Goal: Task Accomplishment & Management: Use online tool/utility

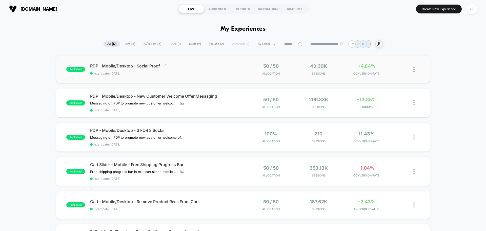
click at [130, 68] on span "PDP - Mobile/Desktop - Social Proof Click to edit experience details" at bounding box center [166, 65] width 153 height 5
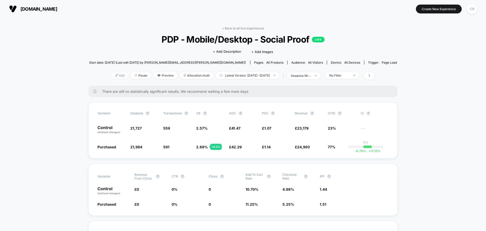
click at [112, 73] on span "Edit" at bounding box center [120, 75] width 17 height 7
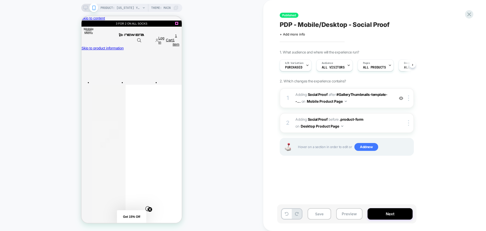
scroll to position [0, 0]
click at [373, 101] on span "#_loomi_addon_1754397855612 Adding Social Proof AFTER #GalleryThumbnails-templa…" at bounding box center [343, 98] width 96 height 14
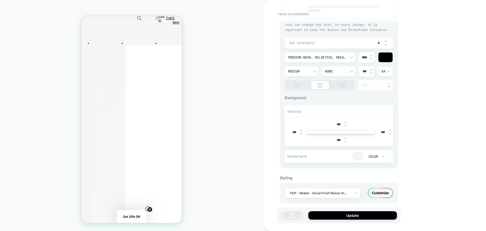
scroll to position [120, 0]
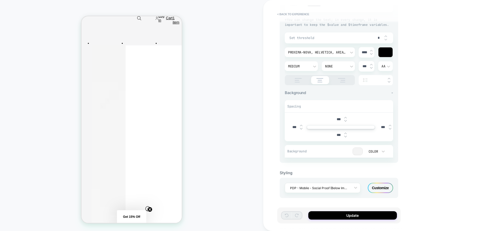
click at [383, 189] on div "Customize" at bounding box center [380, 188] width 25 height 10
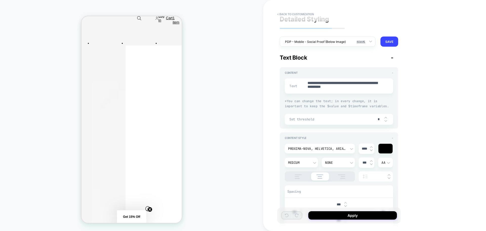
scroll to position [0, 0]
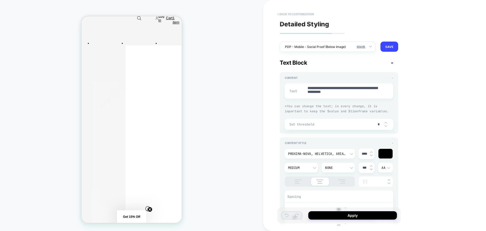
click at [296, 15] on button "< Back to customization" at bounding box center [296, 14] width 42 height 8
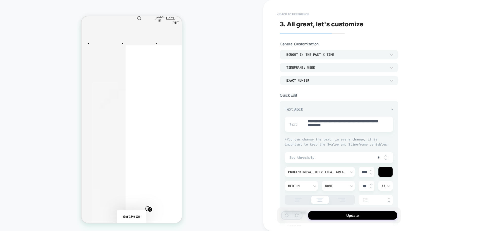
type textarea "*"
click at [301, 15] on button "< Back to experience" at bounding box center [293, 14] width 37 height 8
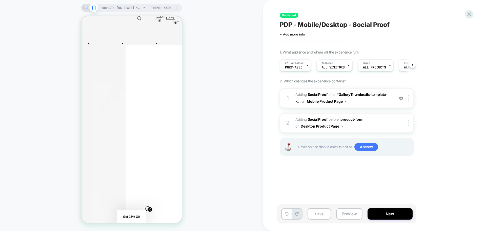
scroll to position [0, 0]
click at [471, 15] on icon at bounding box center [469, 14] width 7 height 7
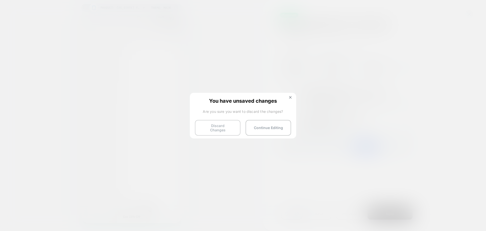
click at [220, 125] on button "Discard Changes" at bounding box center [218, 128] width 46 height 16
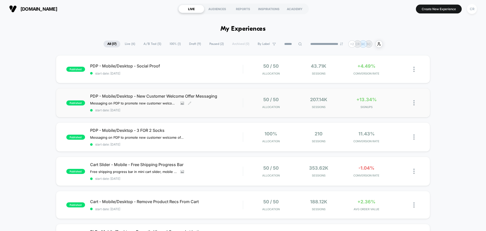
click at [143, 97] on span "PDP - Mobile/Desktop - New Customer Welcome Offer Messaging" at bounding box center [166, 95] width 153 height 5
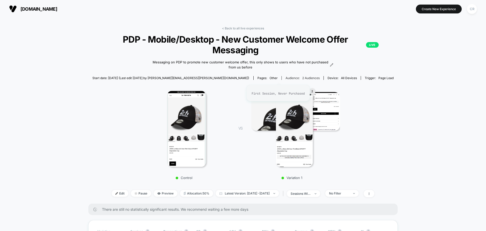
click at [302, 77] on span "2 Audiences" at bounding box center [310, 78] width 17 height 4
click at [113, 191] on span "Edit" at bounding box center [120, 193] width 17 height 7
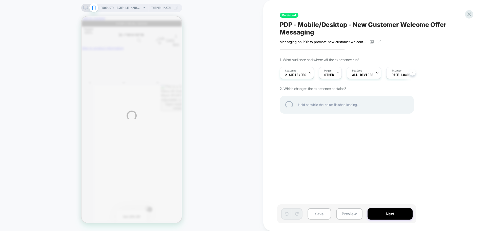
click at [26, 17] on div "PRODUCT: 24HR Le Mans All Over Print Black 9FORTY Adjustable Cap [60754595] PRO…" at bounding box center [243, 115] width 486 height 231
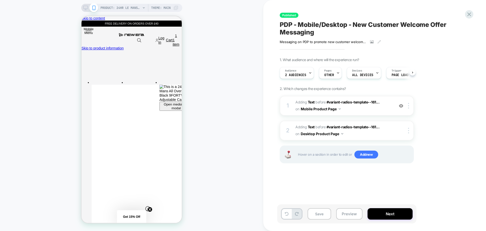
scroll to position [0, 0]
click at [304, 68] on div "Audience 2 Audiences" at bounding box center [295, 72] width 31 height 11
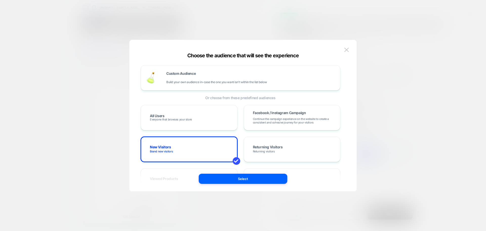
scroll to position [127, 0]
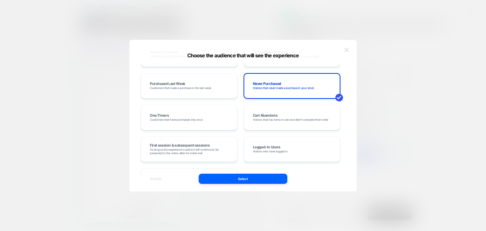
click at [350, 47] on button at bounding box center [347, 50] width 8 height 8
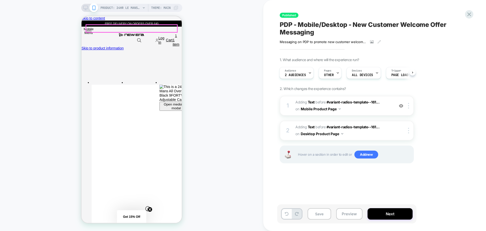
click at [471, 14] on icon at bounding box center [469, 14] width 7 height 7
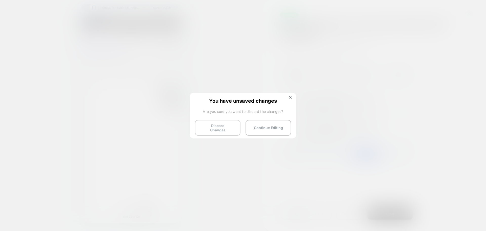
click at [229, 125] on button "Discard Changes" at bounding box center [218, 128] width 46 height 16
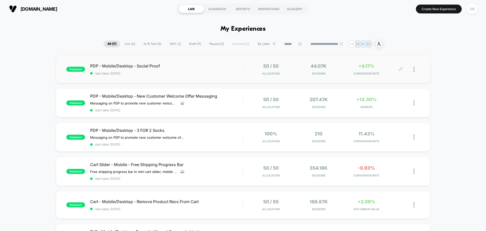
click at [367, 68] on span "+4.17%" at bounding box center [367, 65] width 16 height 5
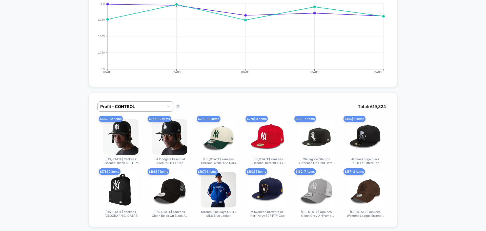
scroll to position [253, 0]
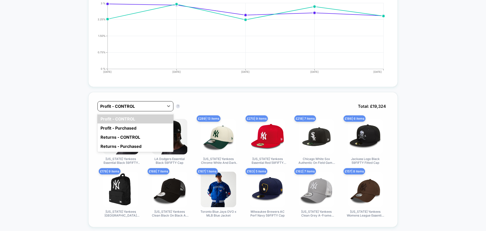
click at [156, 106] on div at bounding box center [130, 106] width 61 height 6
click at [136, 129] on div "Profit - Purchased" at bounding box center [135, 127] width 76 height 9
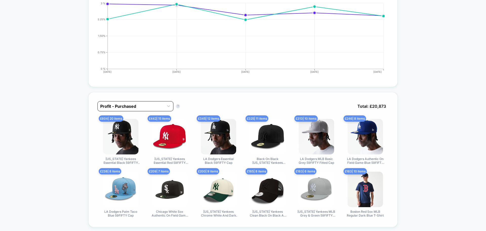
click at [151, 105] on div at bounding box center [130, 106] width 61 height 6
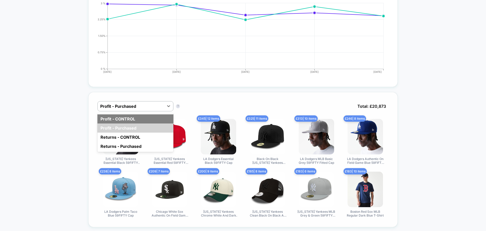
click at [137, 118] on div "Profit - CONTROL" at bounding box center [135, 118] width 76 height 9
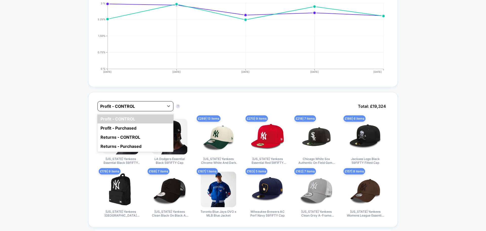
click at [141, 104] on div at bounding box center [130, 106] width 61 height 6
click at [127, 131] on div "Profit - Purchased" at bounding box center [135, 127] width 76 height 9
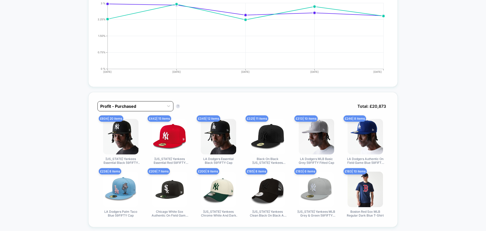
click at [138, 106] on div at bounding box center [130, 106] width 61 height 6
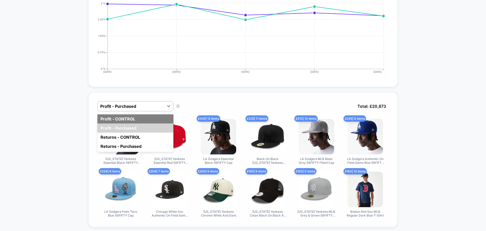
click at [132, 120] on div "Profit - CONTROL" at bounding box center [135, 118] width 76 height 9
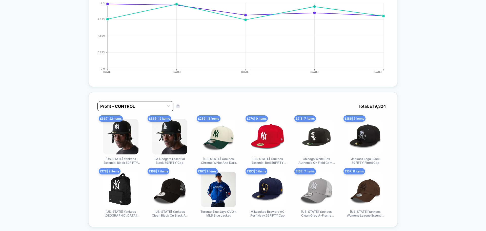
click at [136, 109] on div at bounding box center [130, 106] width 61 height 6
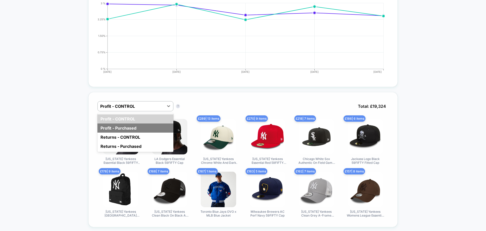
click at [128, 128] on div "Profit - Purchased" at bounding box center [135, 127] width 76 height 9
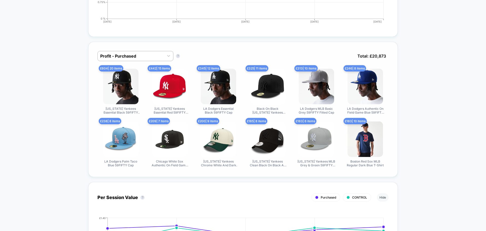
scroll to position [304, 0]
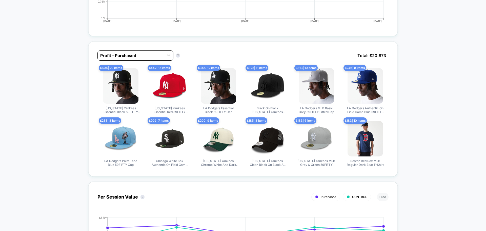
click at [161, 56] on div at bounding box center [130, 55] width 61 height 6
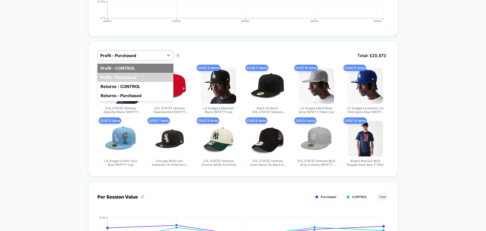
click at [132, 68] on div "Profit - CONTROL" at bounding box center [135, 68] width 76 height 9
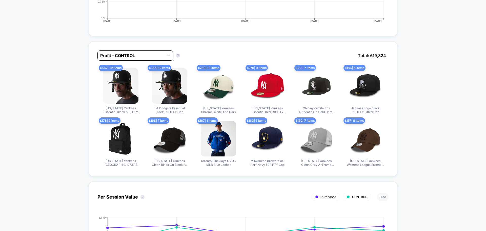
click at [143, 56] on div at bounding box center [130, 55] width 61 height 6
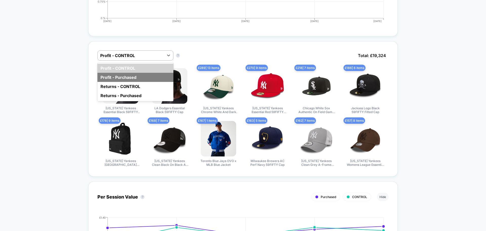
click at [135, 74] on div "Profit - Purchased" at bounding box center [135, 77] width 76 height 9
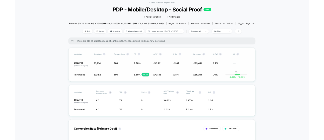
scroll to position [0, 0]
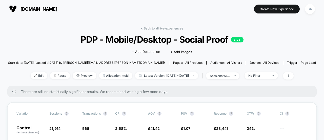
click at [30, 7] on span "neweracap.co.uk" at bounding box center [39, 8] width 37 height 5
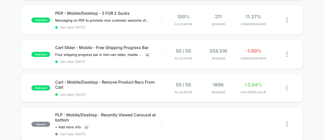
scroll to position [122, 0]
click at [256, 83] on span "+2.04%" at bounding box center [254, 84] width 18 height 5
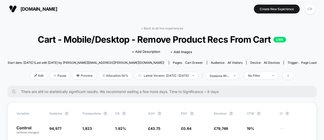
click at [27, 10] on span "neweracap.co.uk" at bounding box center [39, 8] width 37 height 5
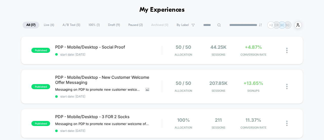
scroll to position [17, 0]
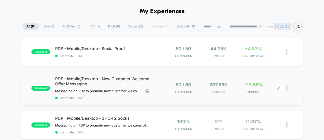
click at [255, 84] on span "+13.65%" at bounding box center [254, 84] width 20 height 5
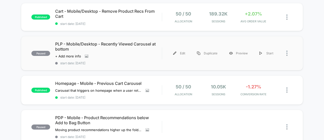
scroll to position [201, 0]
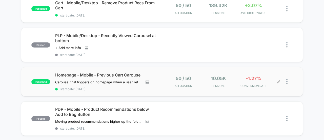
click at [254, 76] on span "-1.27%" at bounding box center [253, 77] width 15 height 5
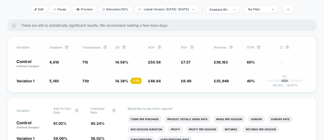
scroll to position [141, 0]
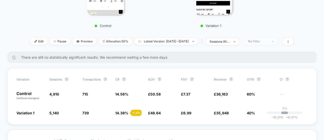
click at [268, 42] on div "No Filter" at bounding box center [258, 41] width 20 height 4
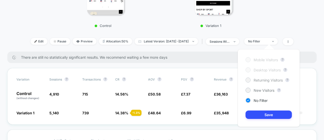
click at [260, 79] on span "Returning Visitors" at bounding box center [268, 80] width 29 height 4
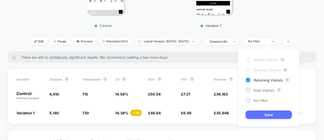
click at [261, 111] on button "Save" at bounding box center [269, 114] width 46 height 8
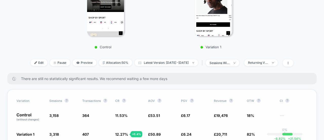
scroll to position [119, 0]
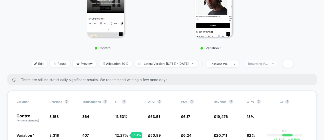
click at [268, 62] on div "Returning Visitors" at bounding box center [258, 64] width 20 height 4
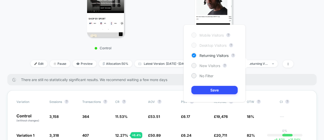
click at [213, 67] on div "New Visitors" at bounding box center [205, 65] width 29 height 5
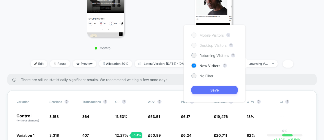
click at [220, 89] on button "Save" at bounding box center [214, 90] width 46 height 8
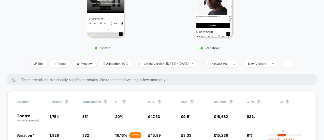
scroll to position [125, 0]
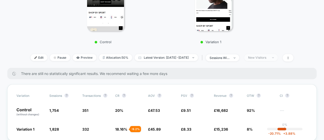
click at [268, 55] on div "New Visitors" at bounding box center [258, 57] width 20 height 4
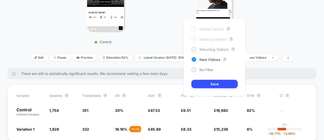
click at [206, 49] on span "Returning Visitors" at bounding box center [214, 49] width 29 height 4
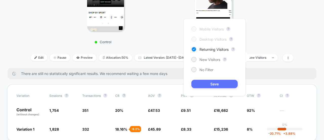
click at [204, 83] on button "Save" at bounding box center [214, 84] width 46 height 8
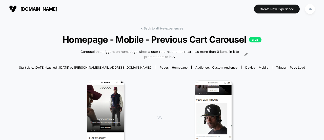
click at [23, 9] on span "neweracap.co.uk" at bounding box center [39, 8] width 37 height 5
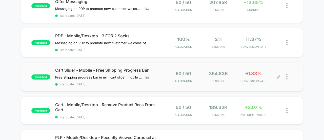
scroll to position [98, 0]
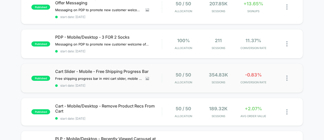
click at [255, 69] on div "published Cart Slider - Mobile - Free Shipping Progress Bar Free shipping progr…" at bounding box center [162, 77] width 282 height 29
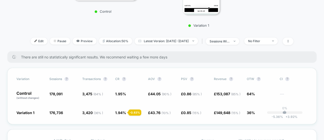
scroll to position [136, 0]
click at [239, 39] on span "sessions with impression" at bounding box center [222, 41] width 33 height 7
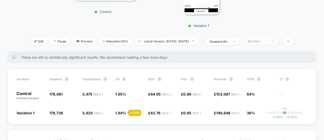
click at [264, 39] on div "No Filter" at bounding box center [258, 41] width 20 height 4
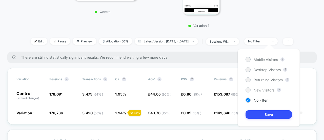
click at [251, 91] on div "New Visitors" at bounding box center [260, 89] width 29 height 5
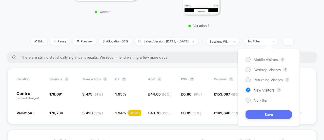
click at [265, 114] on button "Save" at bounding box center [269, 114] width 46 height 8
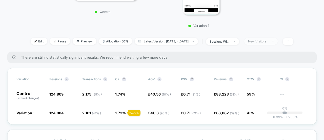
click at [268, 40] on div "New Visitors" at bounding box center [258, 41] width 20 height 4
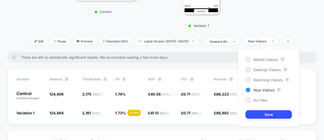
click at [263, 83] on div "Mobile Visitors ? Desktop Visitors ? Returning Visitors ? New Visitors ? No Fil…" at bounding box center [269, 87] width 62 height 77
click at [262, 80] on span "Returning Visitors" at bounding box center [268, 79] width 29 height 4
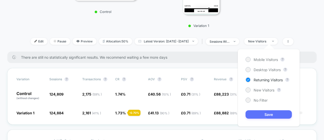
click at [263, 114] on button "Save" at bounding box center [269, 114] width 46 height 8
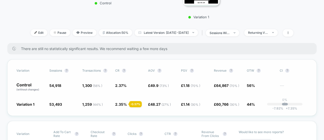
scroll to position [166, 0]
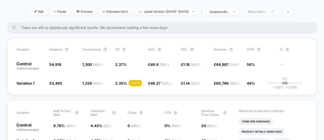
click at [267, 12] on div "Returning Visitors" at bounding box center [258, 12] width 20 height 4
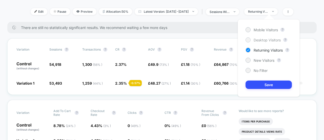
click at [263, 39] on span "Desktop Visitors" at bounding box center [267, 40] width 27 height 4
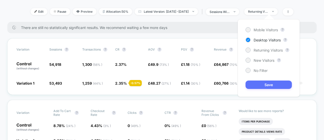
click at [264, 80] on button "Save" at bounding box center [269, 84] width 46 height 8
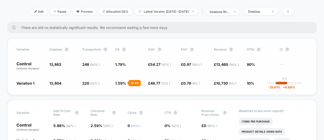
scroll to position [157, 0]
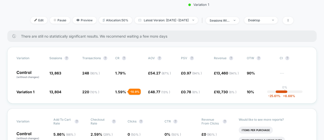
click at [262, 24] on div "Edit Pause Preview Allocation: 50% Latest Version: Jul 29, 2025 - Aug 18, 2025 …" at bounding box center [162, 20] width 280 height 7
click at [264, 21] on div "Desktop" at bounding box center [258, 20] width 20 height 4
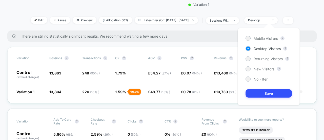
click at [262, 34] on div "Mobile Visitors ? Desktop Visitors ? Returning Visitors ? New Visitors ? No Fil…" at bounding box center [269, 66] width 62 height 77
click at [257, 39] on span "Mobile Visitors" at bounding box center [266, 38] width 24 height 4
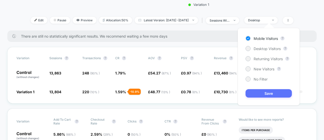
click at [281, 96] on button "Save" at bounding box center [269, 93] width 46 height 8
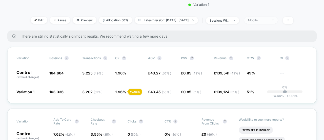
click at [264, 22] on span "Mobile" at bounding box center [260, 20] width 33 height 7
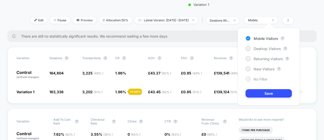
click at [249, 80] on div at bounding box center [248, 79] width 4 height 4
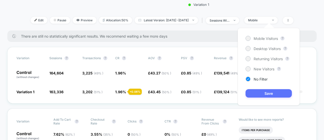
click at [257, 91] on button "Save" at bounding box center [269, 93] width 46 height 8
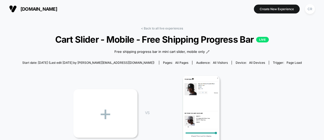
click at [45, 9] on span "neweracap.co.uk" at bounding box center [39, 8] width 37 height 5
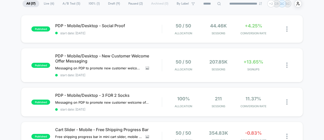
scroll to position [40, 0]
click at [254, 29] on div "+4.25% CONVERSION RATE" at bounding box center [253, 29] width 32 height 12
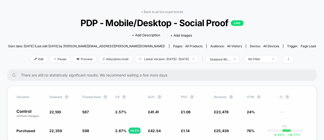
scroll to position [16, 0]
drag, startPoint x: 172, startPoint y: 101, endPoint x: 314, endPoint y: 51, distance: 150.5
click at [240, 58] on span "sessions with impression" at bounding box center [222, 59] width 33 height 7
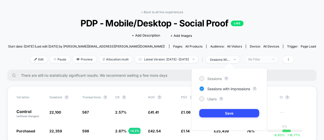
click at [263, 61] on span "No Filter" at bounding box center [261, 59] width 33 height 7
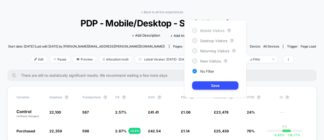
click at [196, 28] on div at bounding box center [194, 30] width 5 height 5
click at [203, 41] on span "Desktop Visitors" at bounding box center [213, 40] width 27 height 4
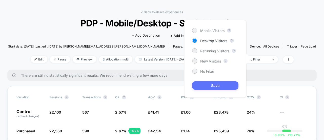
click at [209, 84] on button "Save" at bounding box center [215, 85] width 46 height 8
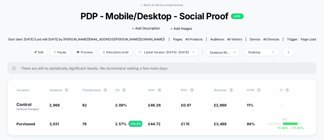
scroll to position [21, 0]
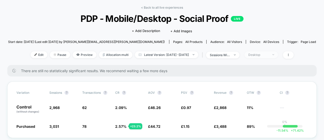
click at [267, 55] on div "Desktop" at bounding box center [258, 55] width 20 height 4
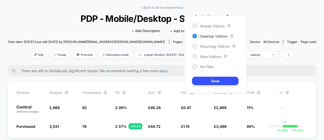
click at [217, 22] on div "Mobile Visitors ? Desktop Visitors ? Returning Visitors ? New Visitors ? No Fil…" at bounding box center [215, 53] width 62 height 77
click at [213, 24] on span "Mobile Visitors" at bounding box center [212, 26] width 24 height 4
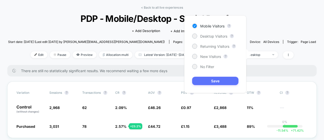
click at [218, 78] on button "Save" at bounding box center [215, 80] width 46 height 8
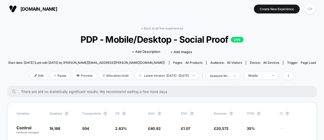
click at [34, 7] on span "neweracap.co.uk" at bounding box center [39, 8] width 37 height 5
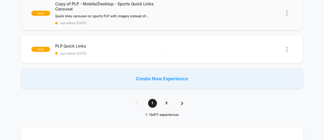
scroll to position [412, 0]
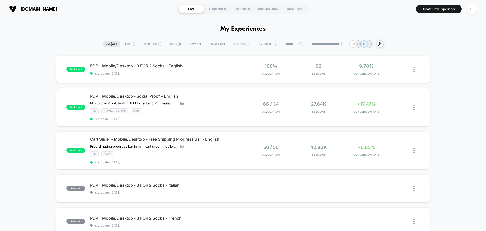
click at [207, 44] on span "Paused ( 17 )" at bounding box center [217, 44] width 23 height 7
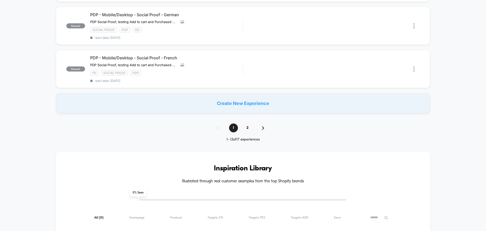
scroll to position [456, 0]
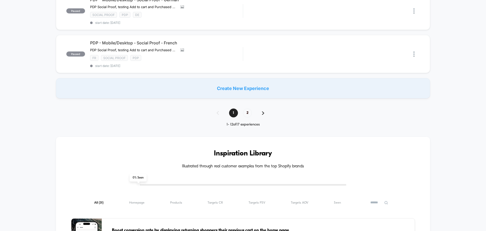
click at [263, 111] on img at bounding box center [263, 113] width 2 height 4
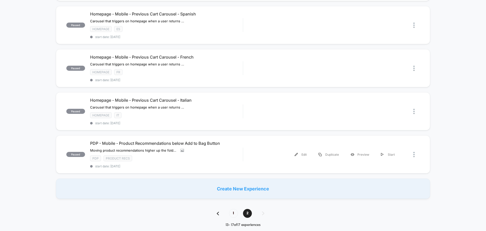
scroll to position [127, 0]
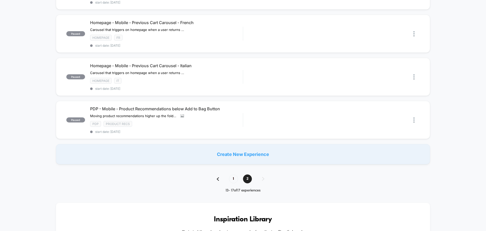
click at [219, 179] on div "1 2" at bounding box center [243, 178] width 63 height 9
click at [219, 179] on img at bounding box center [218, 179] width 2 height 4
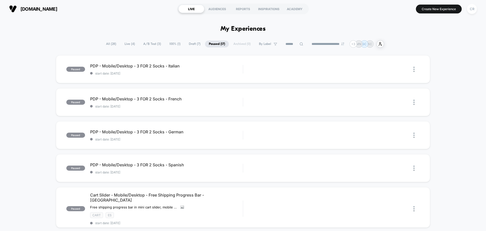
click at [289, 44] on input at bounding box center [294, 44] width 25 height 6
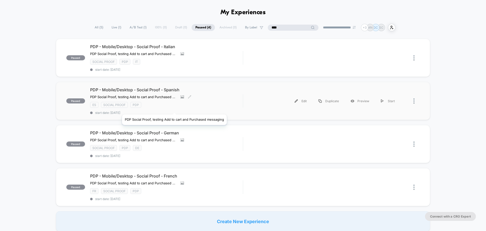
scroll to position [25, 0]
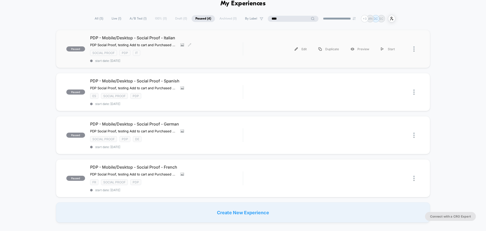
type input "****"
click at [148, 37] on span "PDP - Mobile/Desktop - Social Proof - Italian" at bounding box center [166, 37] width 153 height 5
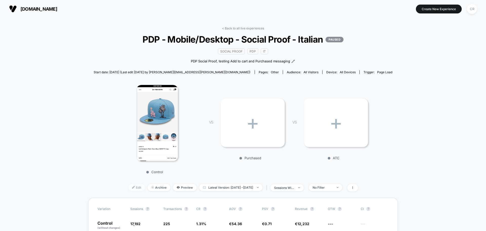
click at [128, 186] on span "Edit" at bounding box center [136, 187] width 17 height 7
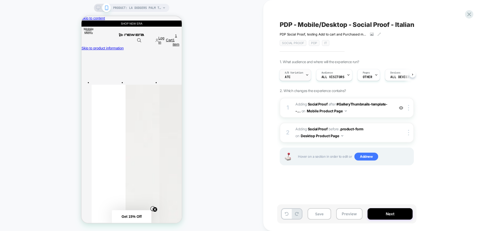
click at [301, 73] on span "A/B Variation" at bounding box center [294, 73] width 18 height 4
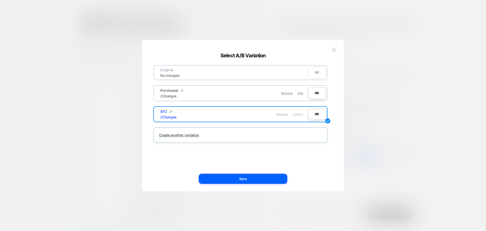
click at [281, 113] on span "Remove" at bounding box center [282, 114] width 12 height 4
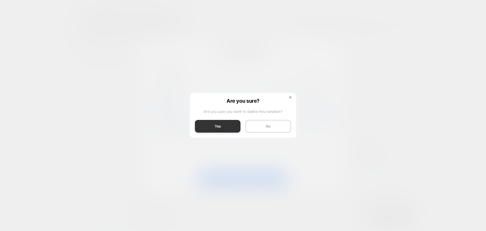
click at [228, 126] on button "Yes" at bounding box center [218, 126] width 46 height 13
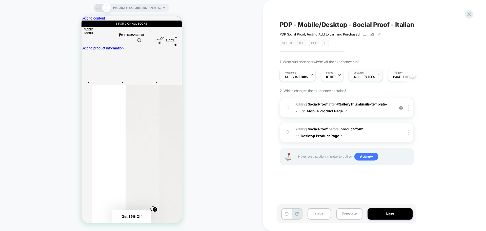
click at [355, 76] on span "ALL DEVICES" at bounding box center [364, 77] width 21 height 4
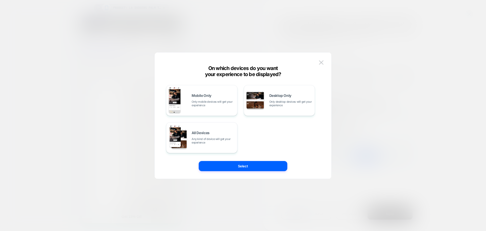
click at [447, 24] on div at bounding box center [243, 115] width 486 height 231
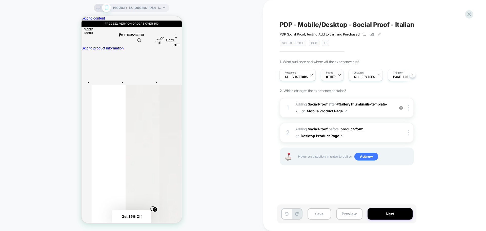
click at [326, 73] on span "Pages" at bounding box center [329, 73] width 7 height 4
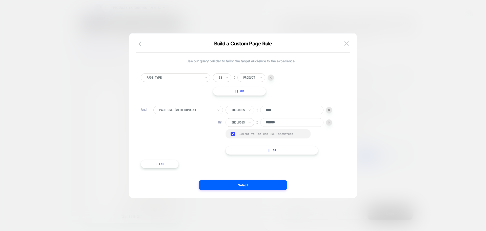
click at [279, 122] on input "*******" at bounding box center [291, 122] width 63 height 9
type input "****"
click at [271, 185] on button "Select" at bounding box center [243, 185] width 89 height 10
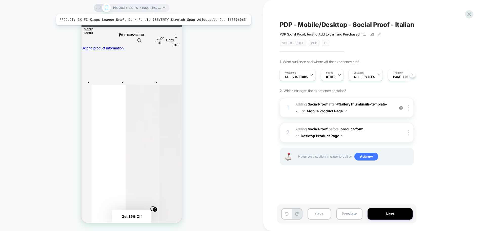
scroll to position [0, 1]
click at [151, 8] on span "PRODUCT: 1K FC Kings League Draft Dark Purple 9SEVENTY Stretch Snap Adjustable …" at bounding box center [137, 8] width 48 height 8
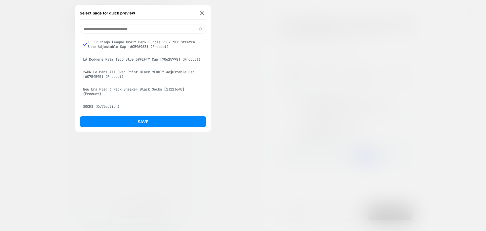
scroll to position [0, 0]
click at [128, 64] on div "LA Dodgers Palm Taco Blue 59FIFTY Cap [70625798] (Product)" at bounding box center [143, 59] width 127 height 10
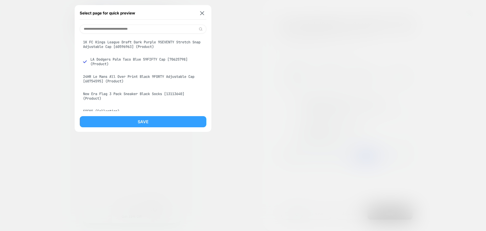
click at [136, 121] on button "Save" at bounding box center [143, 121] width 127 height 11
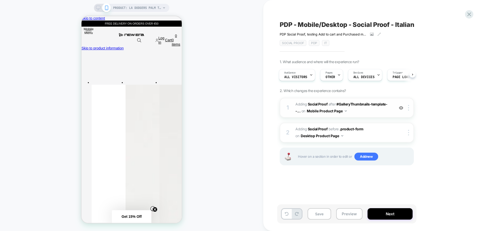
click at [383, 110] on span "#_loomi_addon_1754403783072_dup1754467055_dup1754467323_dup1754467661_dup175446…" at bounding box center [343, 108] width 96 height 14
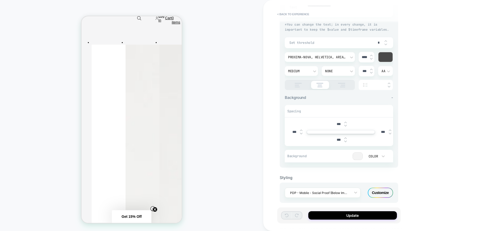
scroll to position [124, 0]
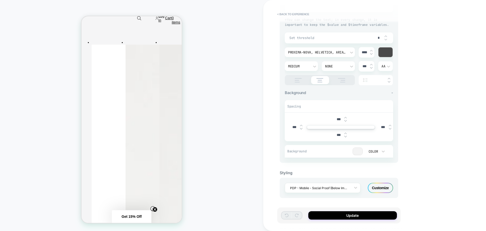
click at [346, 116] on div at bounding box center [345, 117] width 3 height 2
click at [346, 116] on img at bounding box center [345, 117] width 3 height 2
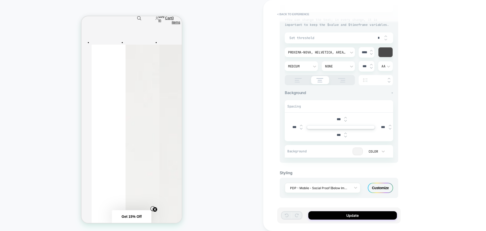
type input "***"
click at [378, 188] on div "Customize" at bounding box center [380, 188] width 25 height 10
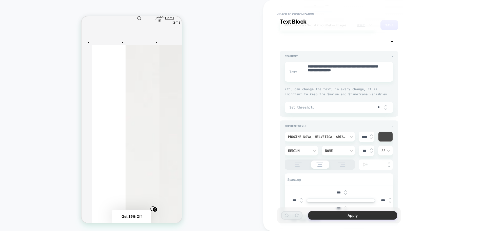
scroll to position [19, 0]
click at [353, 214] on button "Apply" at bounding box center [352, 215] width 89 height 8
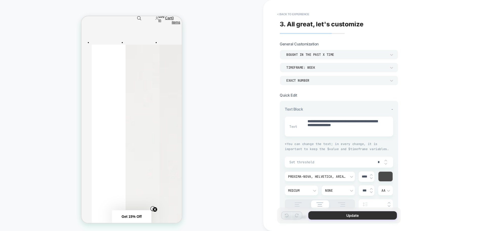
click at [354, 215] on button "Update" at bounding box center [352, 215] width 89 height 8
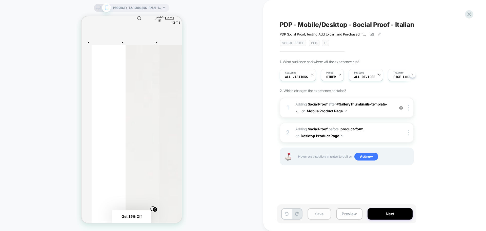
scroll to position [0, 0]
click at [324, 212] on button "Save" at bounding box center [320, 213] width 24 height 11
click at [342, 213] on button "Preview" at bounding box center [349, 213] width 26 height 11
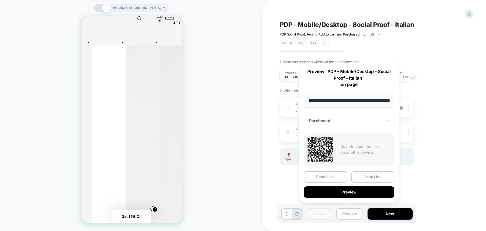
scroll to position [0, 132]
click at [345, 192] on button "Preview" at bounding box center [349, 191] width 91 height 11
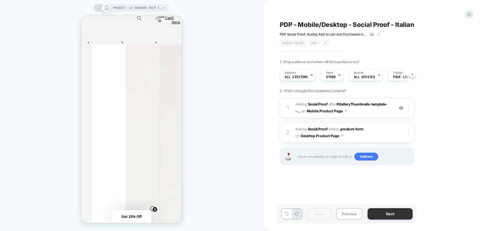
click at [387, 211] on button "Next" at bounding box center [390, 213] width 45 height 11
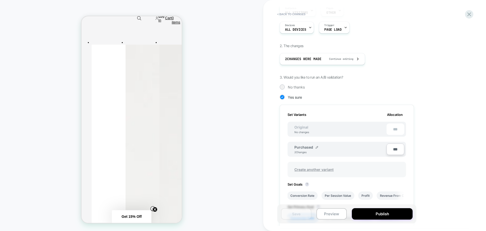
scroll to position [76, 0]
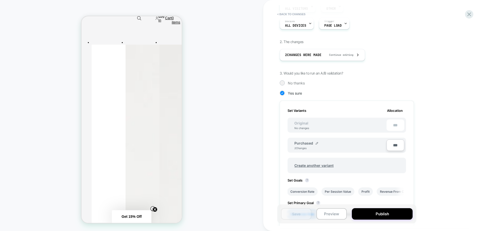
click at [392, 146] on input "***" at bounding box center [396, 144] width 18 height 11
type input "**"
type input "***"
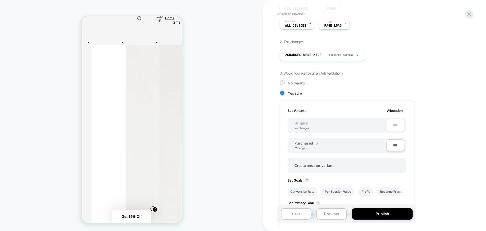
type input "***"
click at [422, 120] on div "1. What audience and where will the experience run? Audience All Visitors Pages…" at bounding box center [372, 136] width 185 height 290
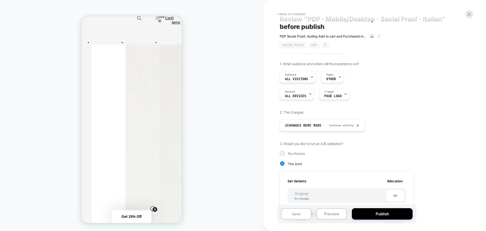
scroll to position [0, 0]
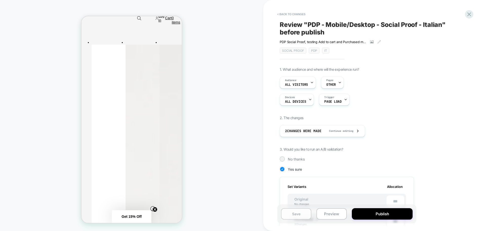
click at [303, 212] on button "Save" at bounding box center [296, 213] width 30 height 11
click at [383, 213] on button "Publish" at bounding box center [382, 213] width 61 height 11
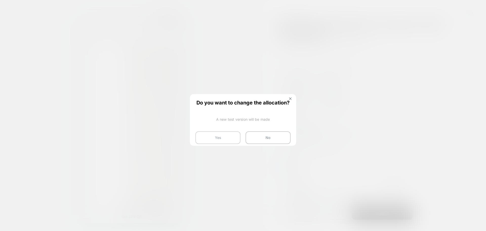
click at [225, 139] on button "Yes" at bounding box center [217, 137] width 45 height 13
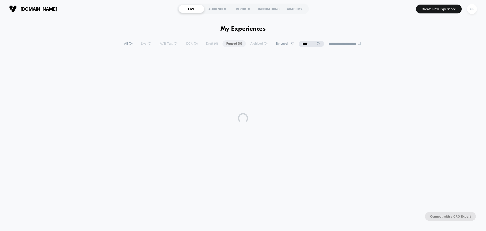
click at [223, 148] on html "**********" at bounding box center [243, 115] width 486 height 231
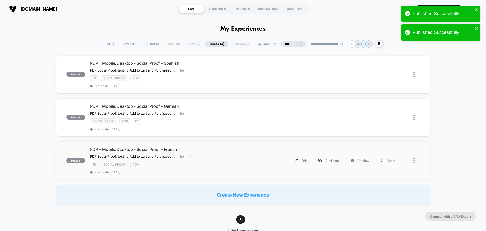
click at [161, 148] on span "PDP - Mobile/Desktop - Social Proof - French" at bounding box center [166, 149] width 153 height 5
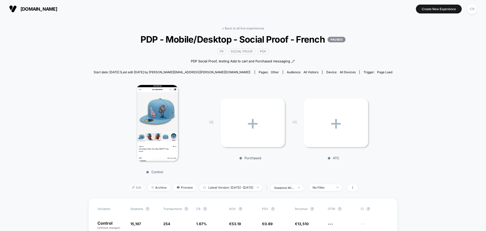
click at [132, 186] on span "Edit" at bounding box center [136, 187] width 17 height 7
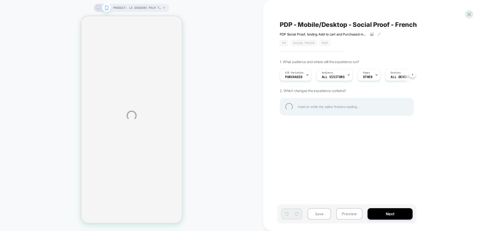
click at [307, 76] on div "PRODUCT: LA Dodgers Palm Taco Blue 59FIFTY Cap [70625798] PRODUCT: LA Dodgers P…" at bounding box center [243, 115] width 486 height 231
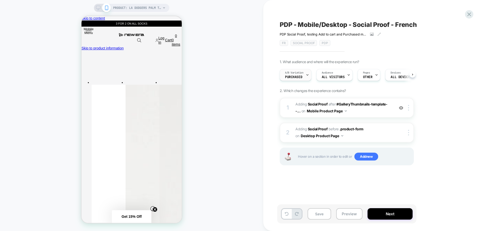
scroll to position [0, 0]
click at [304, 72] on div "A/B Variation Purchased" at bounding box center [294, 74] width 29 height 11
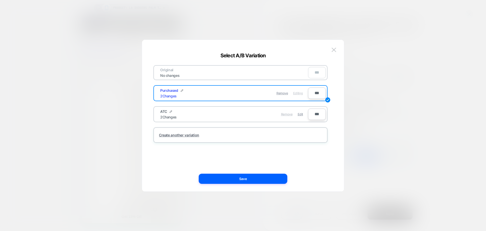
click at [287, 112] on span "Remove" at bounding box center [287, 114] width 12 height 4
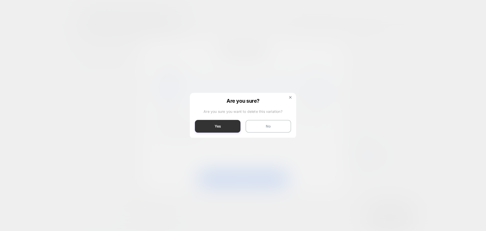
click at [237, 124] on button "Yes" at bounding box center [218, 126] width 46 height 13
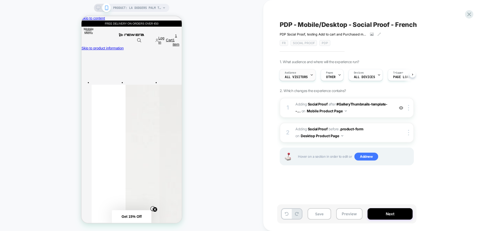
click at [301, 74] on div "Audience All Visitors" at bounding box center [296, 74] width 33 height 11
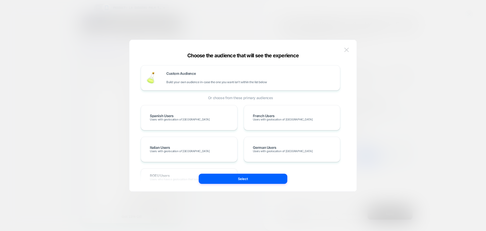
click at [346, 52] on img at bounding box center [346, 50] width 5 height 4
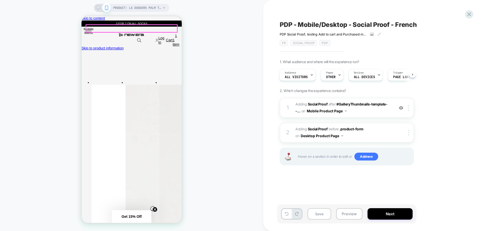
click at [321, 74] on div "Pages OTHER" at bounding box center [331, 74] width 20 height 11
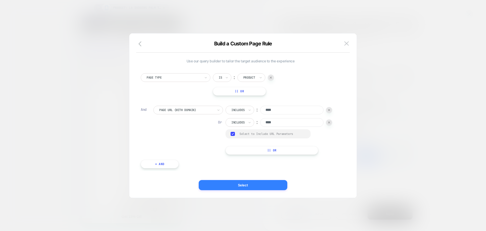
click at [258, 185] on button "Select" at bounding box center [243, 185] width 89 height 10
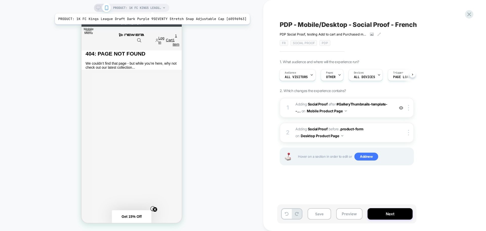
scroll to position [0, 0]
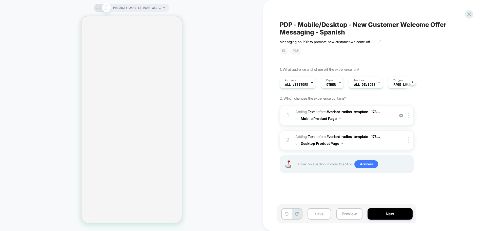
scroll to position [0, 0]
click at [336, 87] on div "Pages OTHER" at bounding box center [331, 82] width 20 height 11
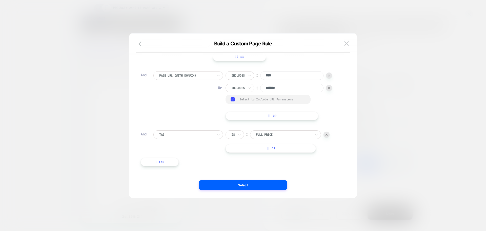
scroll to position [0, 0]
click at [350, 44] on button at bounding box center [347, 44] width 8 height 8
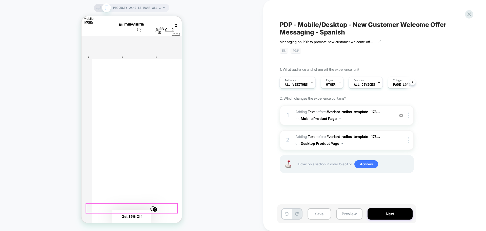
scroll to position [25, 0]
click at [401, 114] on img at bounding box center [401, 115] width 4 height 4
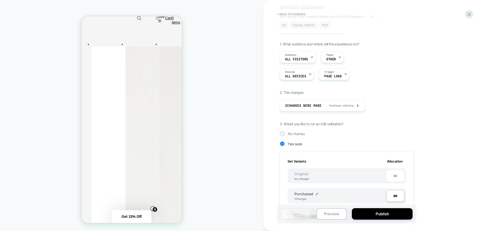
scroll to position [76, 0]
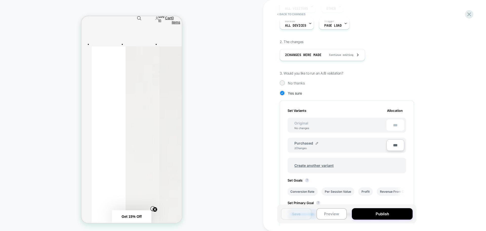
click at [397, 143] on input "***" at bounding box center [396, 144] width 18 height 11
type input "**"
type input "***"
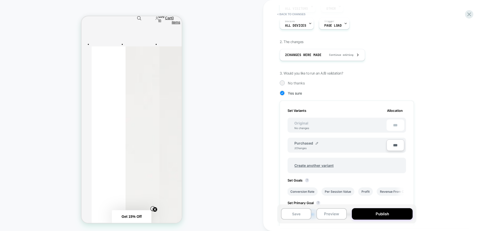
type input "***"
click at [437, 138] on div "1. What audience and where will the experience run? Audience All Visitors Pages…" at bounding box center [372, 136] width 185 height 290
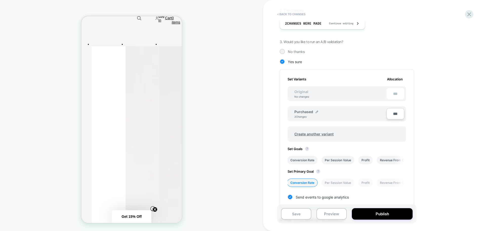
scroll to position [151, 0]
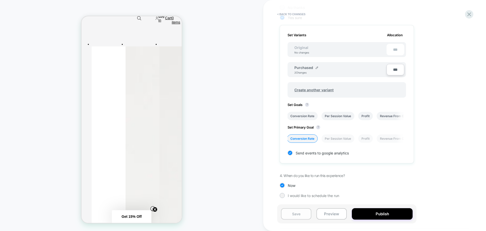
click at [294, 211] on button "Save" at bounding box center [296, 213] width 30 height 11
click at [365, 211] on button "Publish" at bounding box center [382, 213] width 61 height 11
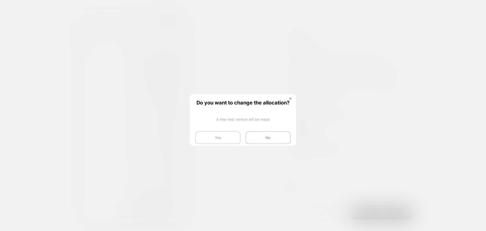
click at [233, 140] on button "Yes" at bounding box center [217, 137] width 45 height 13
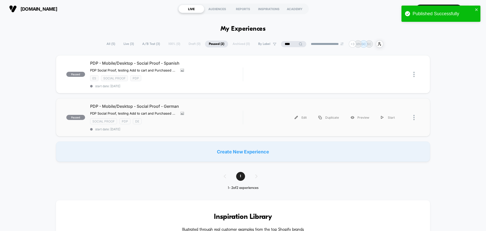
click at [252, 116] on div "Edit Duplicate Preview Start" at bounding box center [324, 117] width 152 height 11
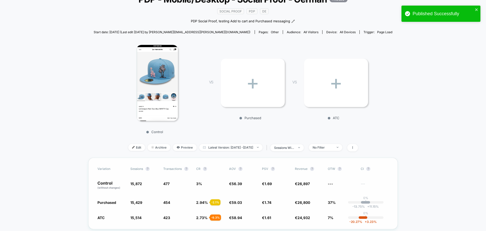
scroll to position [51, 0]
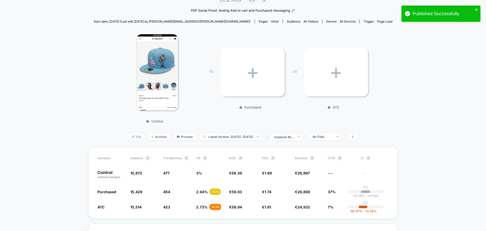
click at [130, 136] on span "Edit" at bounding box center [136, 136] width 17 height 7
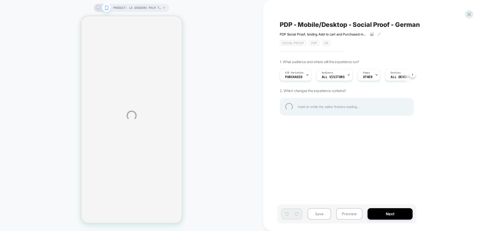
click at [305, 74] on div "PRODUCT: LA Dodgers Palm Taco Blue 59FIFTY Cap [70625798] PRODUCT: LA Dodgers P…" at bounding box center [243, 115] width 486 height 231
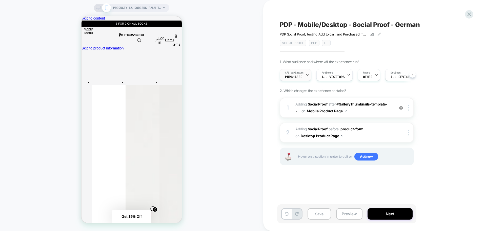
scroll to position [0, 0]
click at [307, 76] on icon at bounding box center [307, 74] width 3 height 3
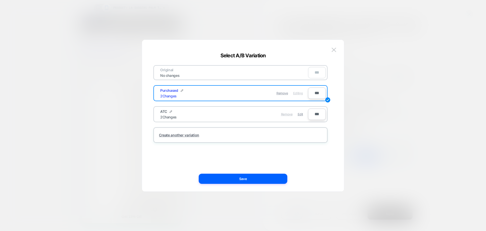
click at [283, 114] on span "Remove" at bounding box center [287, 114] width 12 height 4
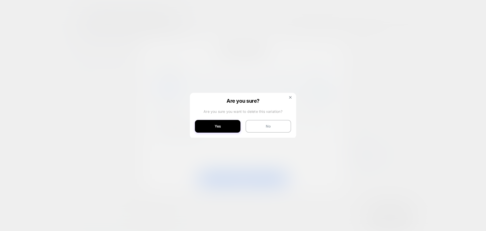
click at [228, 124] on button "Yes" at bounding box center [218, 126] width 46 height 13
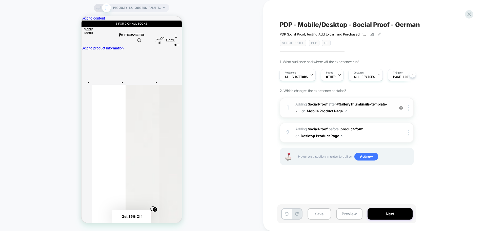
click at [391, 114] on span "#_loomi_addon_1754403783072_dup1754467055_dup1754467323 Adding Social Proof AFT…" at bounding box center [343, 108] width 96 height 14
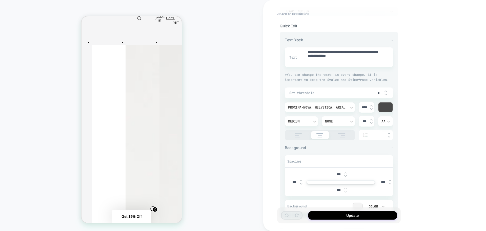
scroll to position [101, 0]
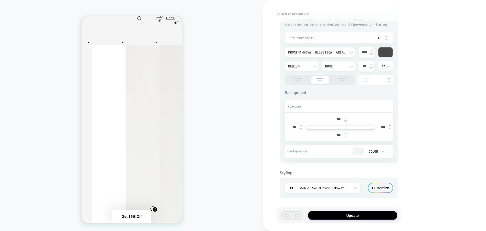
click at [346, 117] on img at bounding box center [345, 117] width 3 height 2
type textarea "*"
type input "***"
click at [346, 117] on img at bounding box center [345, 117] width 3 height 2
type textarea "*"
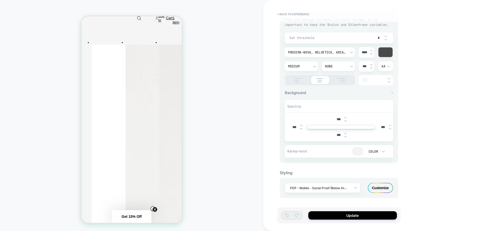
type input "***"
click at [346, 117] on img at bounding box center [345, 117] width 3 height 2
type textarea "*"
type input "***"
click at [346, 117] on img at bounding box center [345, 117] width 3 height 2
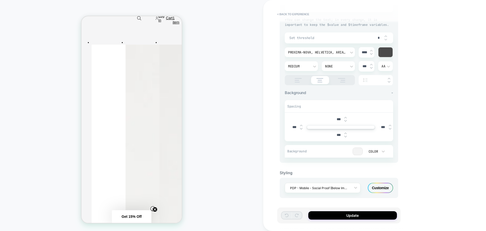
type textarea "*"
type input "***"
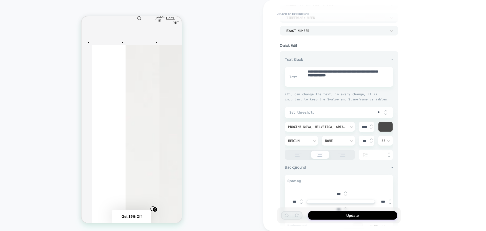
scroll to position [48, 0]
click at [372, 127] on img at bounding box center [371, 127] width 3 height 2
type textarea "*"
type input "****"
click at [370, 130] on img at bounding box center [371, 130] width 3 height 2
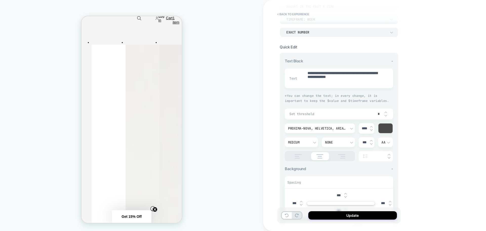
type textarea "*"
type input "****"
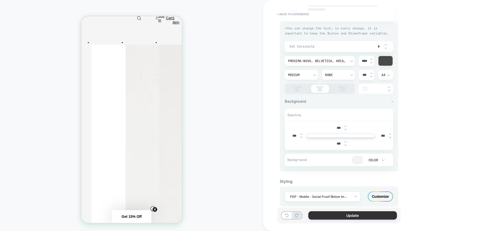
scroll to position [124, 0]
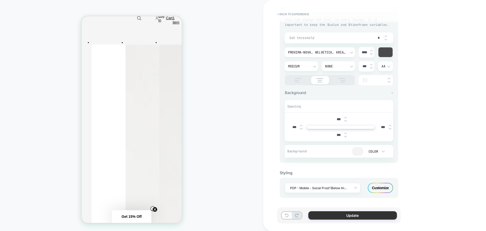
click at [339, 216] on button "Update" at bounding box center [352, 215] width 89 height 8
type textarea "*"
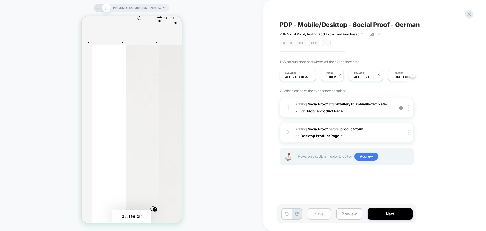
scroll to position [0, 0]
click at [316, 213] on button "Save" at bounding box center [320, 213] width 24 height 11
click at [330, 73] on span "Pages" at bounding box center [329, 73] width 7 height 4
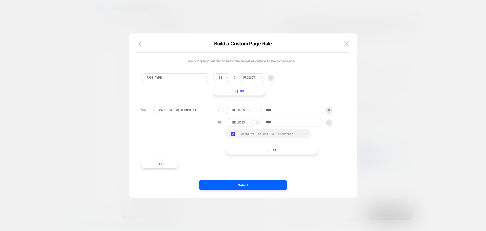
click at [472, 84] on div at bounding box center [243, 115] width 486 height 231
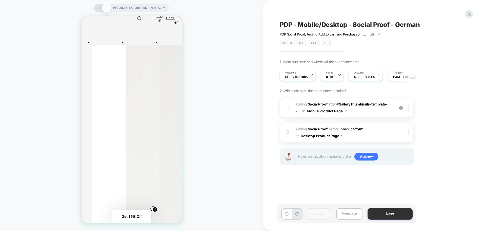
click at [378, 218] on button "Next" at bounding box center [390, 213] width 45 height 11
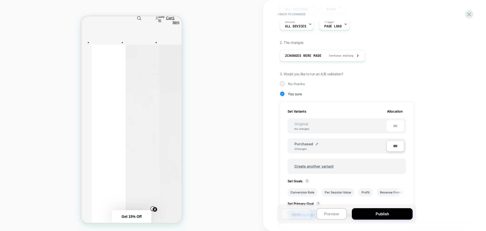
scroll to position [76, 0]
click at [395, 144] on input "***" at bounding box center [396, 144] width 18 height 11
type input "**"
type input "***"
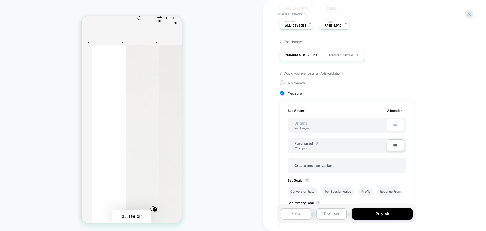
type input "***"
click at [453, 137] on div "1. What audience and where will the experience run? Audience All Visitors Pages…" at bounding box center [372, 136] width 185 height 290
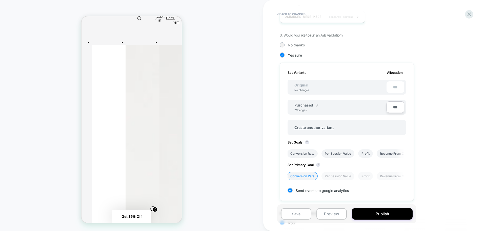
scroll to position [151, 0]
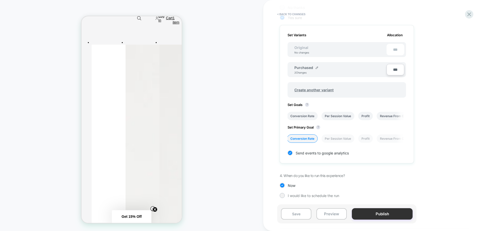
click at [367, 210] on button "Publish" at bounding box center [382, 213] width 61 height 11
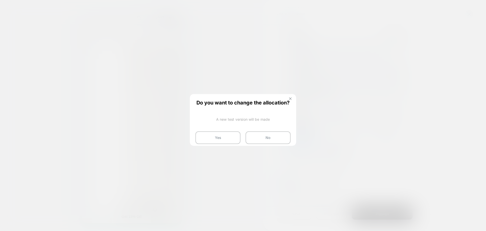
click at [289, 98] on button at bounding box center [291, 99] width 6 height 4
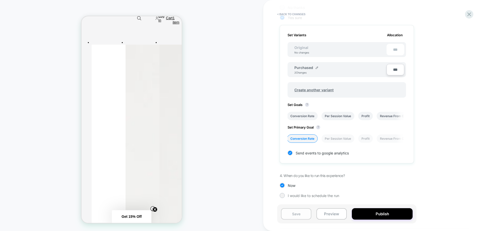
click at [302, 213] on button "Save" at bounding box center [296, 213] width 30 height 11
click at [375, 213] on button "Publish" at bounding box center [382, 213] width 61 height 11
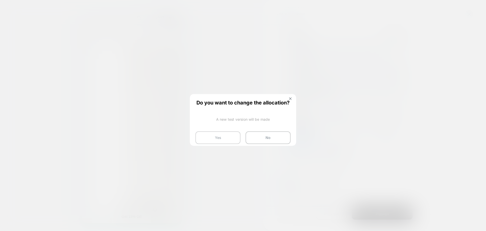
click at [217, 137] on button "Yes" at bounding box center [217, 137] width 45 height 13
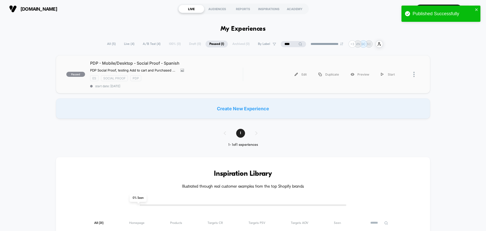
click at [230, 88] on div "paused PDP - Mobile/Desktop - Social Proof - Spanish PDP Social Proof, testing …" at bounding box center [243, 74] width 374 height 38
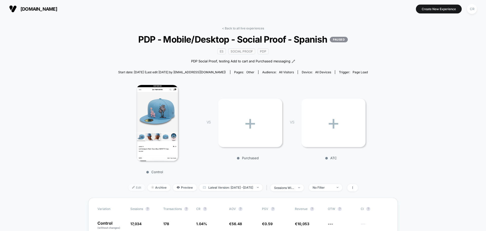
drag, startPoint x: 130, startPoint y: 183, endPoint x: 128, endPoint y: 187, distance: 5.1
click at [130, 183] on div "< Back to all live experiences PDP - Mobile/Desktop - Social Proof - Spanish PA…" at bounding box center [242, 111] width 255 height 171
click at [128, 187] on span "Edit" at bounding box center [136, 187] width 17 height 7
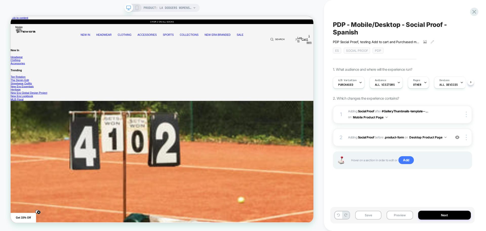
scroll to position [0, 0]
click at [140, 9] on div "PRODUCT: LA Dodgers Womens MLB Denim Pastel Blue 9TWENTY Adjustable Cap [606674…" at bounding box center [161, 8] width 75 height 8
click at [136, 8] on icon at bounding box center [137, 8] width 5 height 5
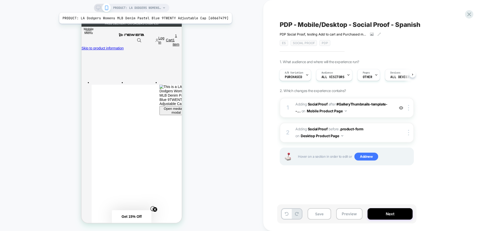
click at [144, 6] on span "PRODUCT: LA Dodgers Womens MLB Denim Pastel Blue 9TWENTY Adjustable Cap [606674…" at bounding box center [137, 8] width 48 height 8
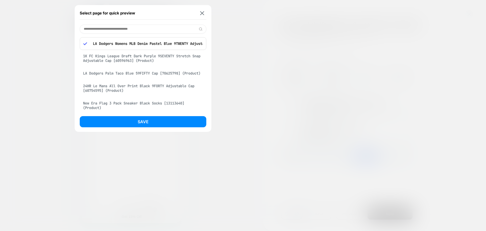
click at [117, 75] on div "LA Dodgers Palm Taco Blue 59FIFTY Cap [70625798] (Product)" at bounding box center [143, 73] width 127 height 10
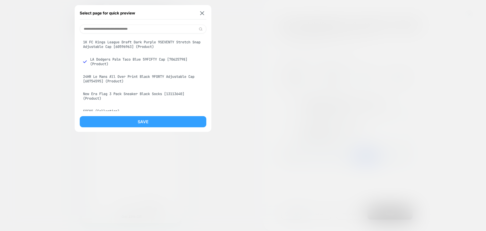
click at [134, 118] on button "Save" at bounding box center [143, 121] width 127 height 11
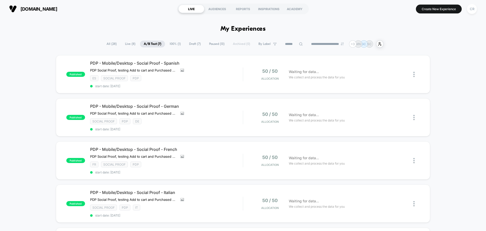
click at [197, 46] on span "Draft ( 7 )" at bounding box center [194, 44] width 19 height 7
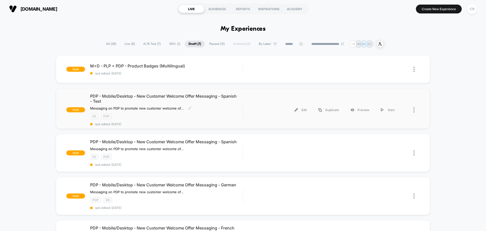
click at [225, 99] on span "PDP - Mobile/Desktop - New Customer Welcome Offer Messaging - Spanish - Test" at bounding box center [166, 98] width 153 height 10
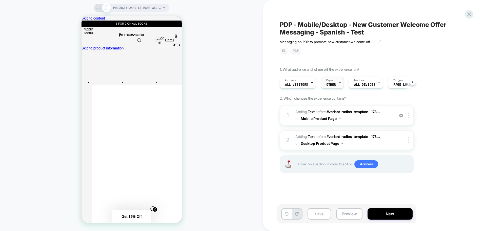
scroll to position [0, 0]
click at [293, 86] on span "All Visitors" at bounding box center [296, 85] width 23 height 4
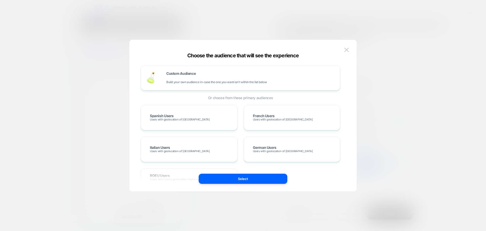
click at [486, 79] on div at bounding box center [243, 115] width 486 height 231
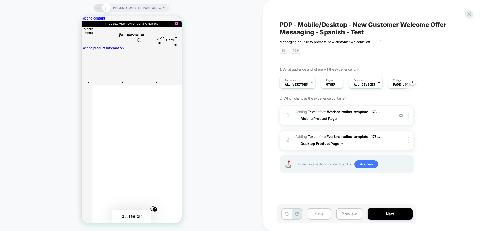
click at [293, 83] on div "Audience All Visitors" at bounding box center [296, 82] width 33 height 11
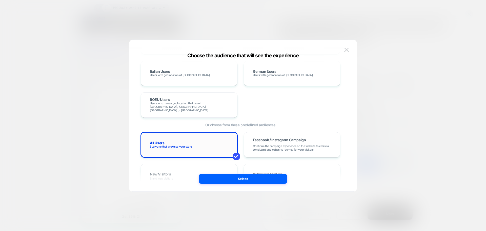
scroll to position [101, 0]
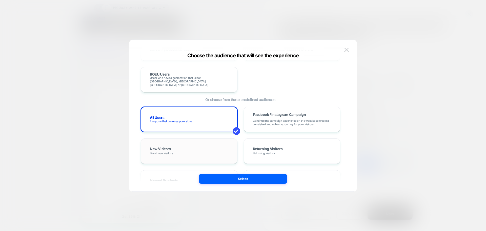
click at [208, 145] on div "New Visitors Brand new visitors" at bounding box center [189, 151] width 86 height 15
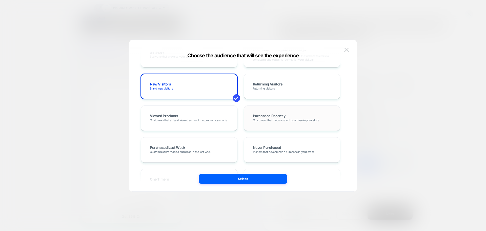
scroll to position [177, 0]
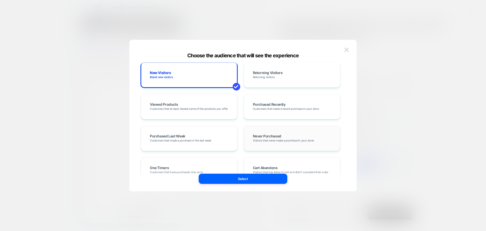
click at [270, 137] on span "Never Purchased" at bounding box center [267, 136] width 28 height 4
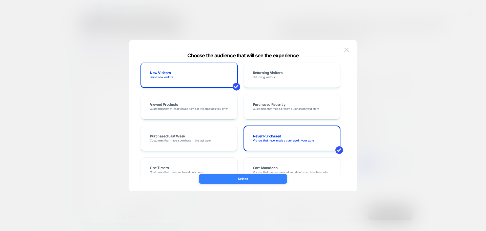
click at [254, 179] on button "Select" at bounding box center [243, 178] width 89 height 10
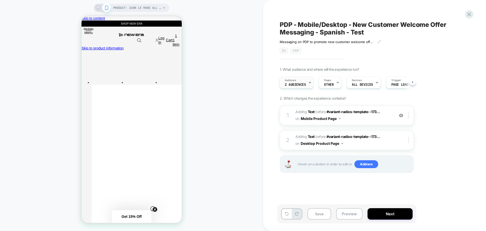
click at [295, 83] on span "2 Audiences" at bounding box center [295, 85] width 21 height 4
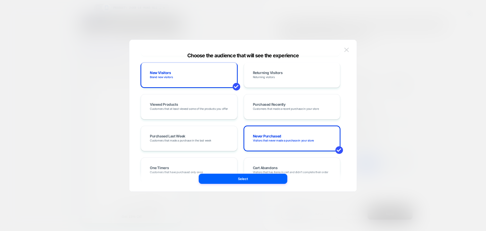
click at [348, 49] on img at bounding box center [346, 50] width 5 height 4
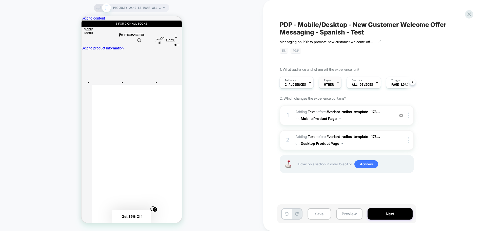
click at [327, 85] on span "OTHER" at bounding box center [329, 85] width 10 height 4
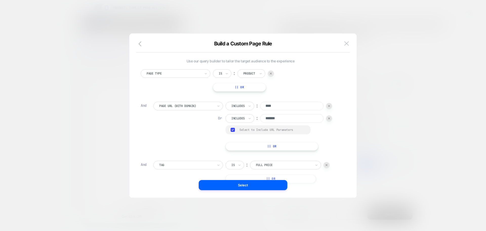
scroll to position [5, 0]
type input "****"
click at [262, 184] on button "Select" at bounding box center [243, 185] width 89 height 10
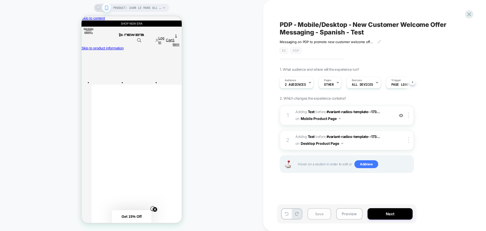
click at [315, 213] on button "Save" at bounding box center [320, 213] width 24 height 11
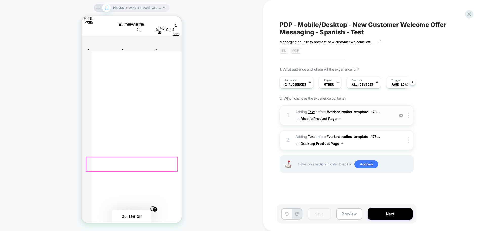
scroll to position [0, 0]
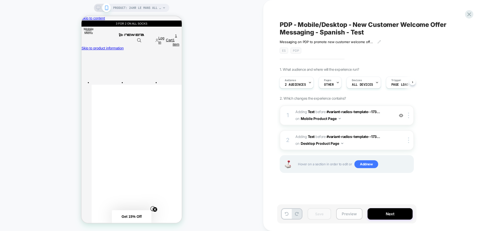
click at [345, 216] on button "Preview" at bounding box center [349, 213] width 26 height 11
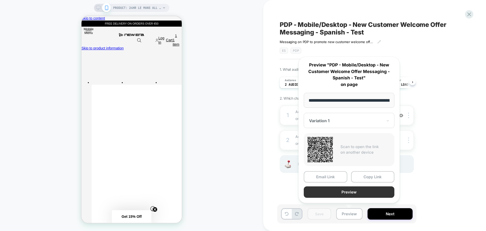
click at [343, 191] on button "Preview" at bounding box center [349, 191] width 91 height 11
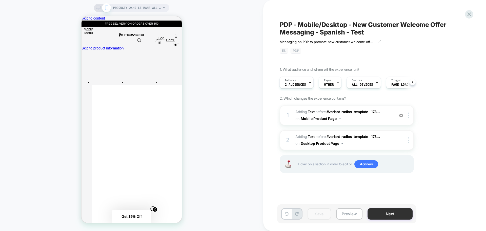
click at [375, 211] on button "Next" at bounding box center [390, 213] width 45 height 11
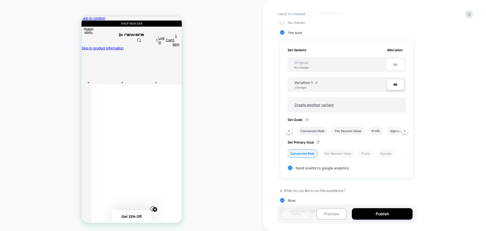
scroll to position [151, 0]
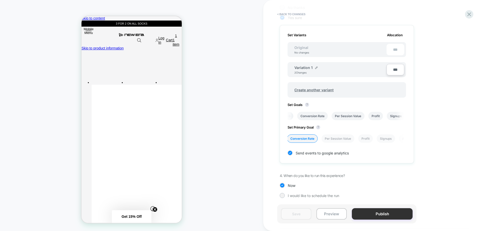
click at [374, 211] on button "Publish" at bounding box center [382, 213] width 61 height 11
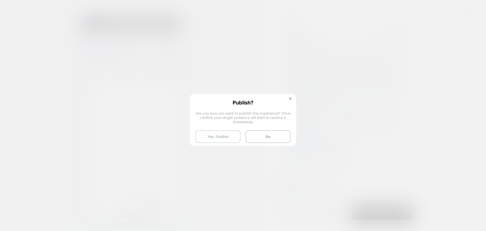
click at [207, 138] on button "Yes, Publish" at bounding box center [217, 136] width 45 height 13
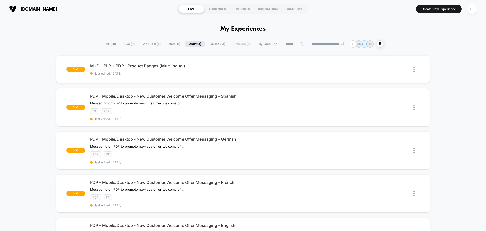
click at [144, 43] on span "A/B Test ( 8 )" at bounding box center [151, 44] width 25 height 7
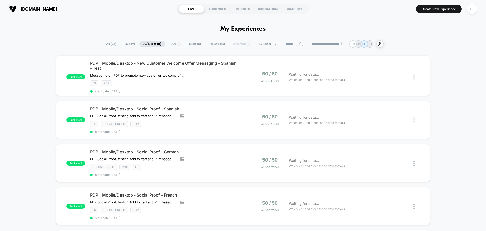
click at [193, 43] on span "Draft ( 6 )" at bounding box center [194, 44] width 19 height 7
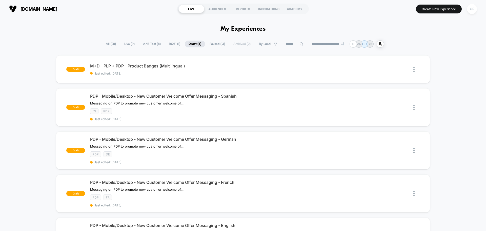
click at [152, 44] on span "A/B Test ( 8 )" at bounding box center [151, 44] width 25 height 7
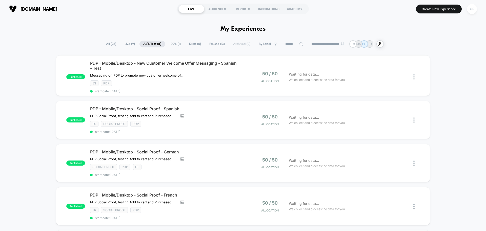
click at [196, 43] on span "Draft ( 6 )" at bounding box center [194, 44] width 19 height 7
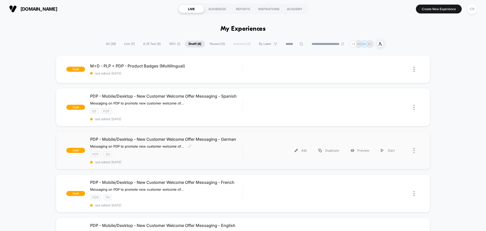
click at [240, 144] on div "PDP - Mobile/Desktop - New Customer Welcome Offer Messaging - German Messaging …" at bounding box center [166, 149] width 153 height 27
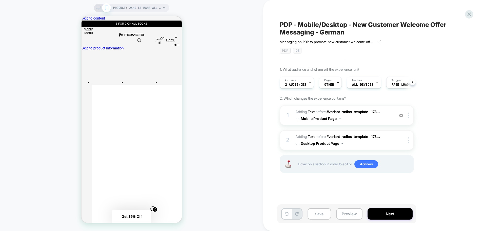
click at [327, 85] on span "OTHER" at bounding box center [329, 85] width 10 height 4
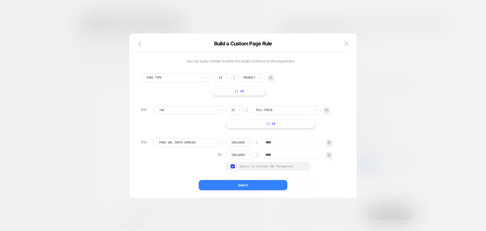
click at [273, 187] on button "Select" at bounding box center [243, 185] width 89 height 10
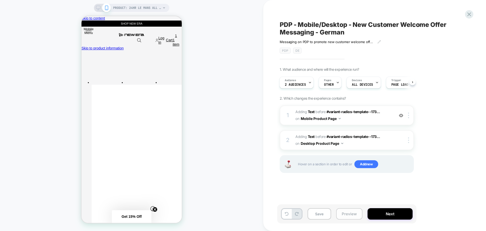
click at [344, 212] on button "Preview" at bounding box center [349, 213] width 26 height 11
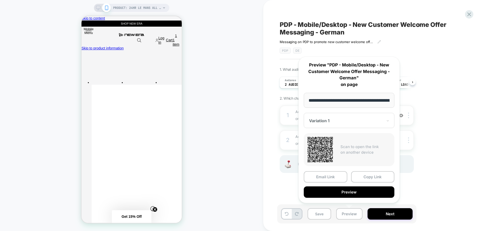
click at [458, 153] on div "1. What audience and where will the experience run? Audience 2 Audiences Pages …" at bounding box center [372, 126] width 185 height 118
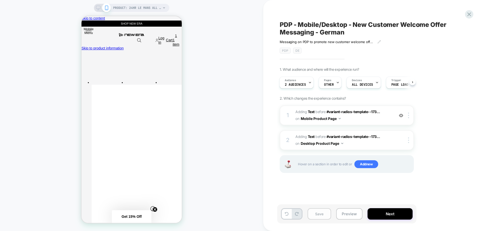
drag, startPoint x: 315, startPoint y: 214, endPoint x: 340, endPoint y: 216, distance: 24.9
click at [315, 214] on button "Save" at bounding box center [320, 213] width 24 height 11
click at [341, 216] on button "Preview" at bounding box center [349, 213] width 26 height 11
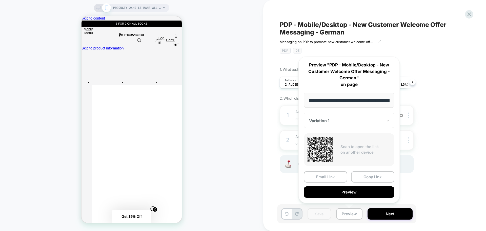
click at [354, 195] on button "Preview" at bounding box center [349, 191] width 91 height 11
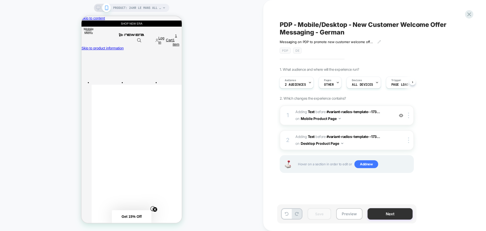
click at [376, 218] on button "Next" at bounding box center [390, 213] width 45 height 11
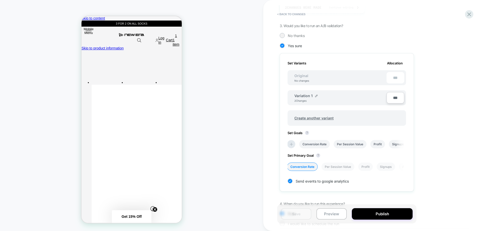
scroll to position [151, 0]
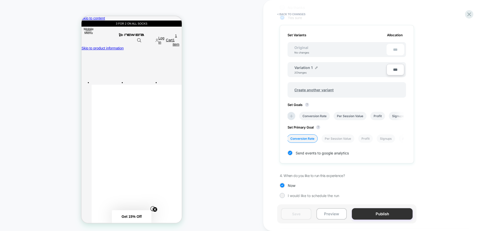
click at [368, 211] on button "Publish" at bounding box center [382, 213] width 61 height 11
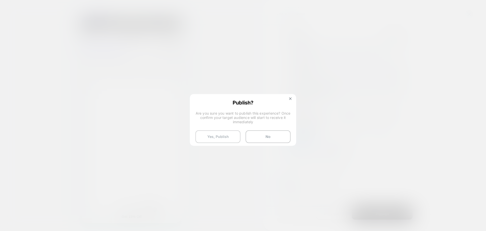
click at [220, 136] on button "Yes, Publish" at bounding box center [217, 136] width 45 height 13
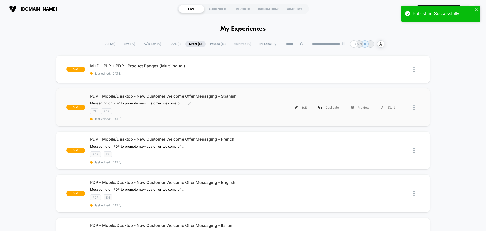
scroll to position [25, 0]
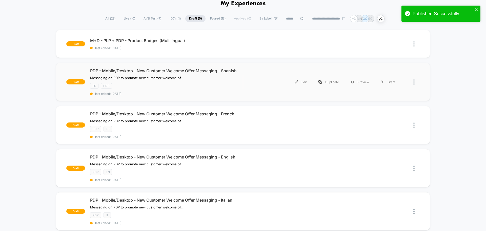
click at [415, 83] on div at bounding box center [416, 81] width 6 height 11
click at [386, 106] on div "Delete" at bounding box center [388, 105] width 46 height 11
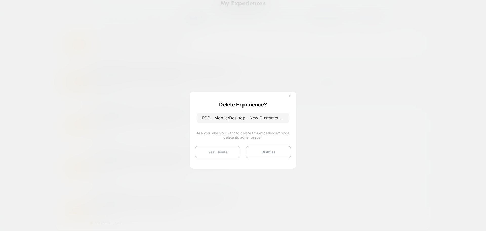
click at [220, 150] on button "Yes, Delete" at bounding box center [218, 152] width 46 height 13
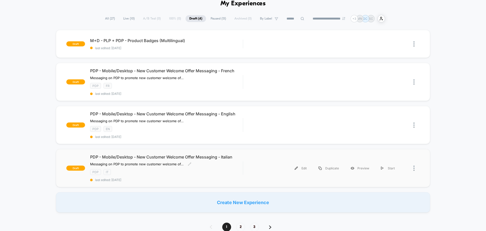
click at [237, 168] on div "PDP - Mobile/Desktop - New Customer Welcome Offer Messaging - Italian Messaging…" at bounding box center [166, 167] width 153 height 27
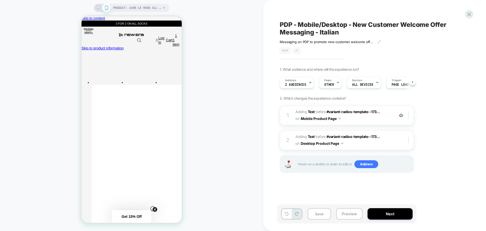
scroll to position [0, 0]
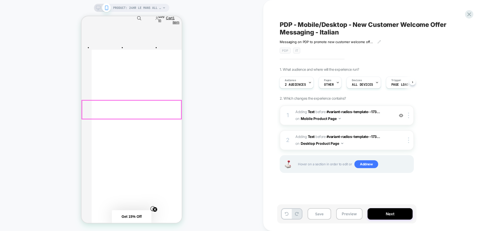
scroll to position [51, 0]
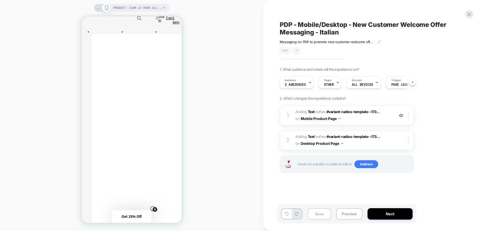
click at [324, 210] on button "Save" at bounding box center [320, 213] width 24 height 11
click at [338, 83] on icon at bounding box center [337, 82] width 3 height 3
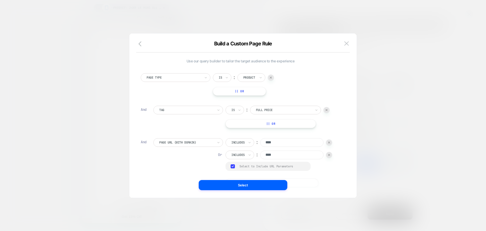
scroll to position [5, 0]
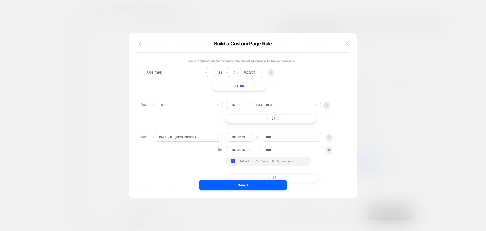
click at [347, 45] on img at bounding box center [346, 43] width 5 height 4
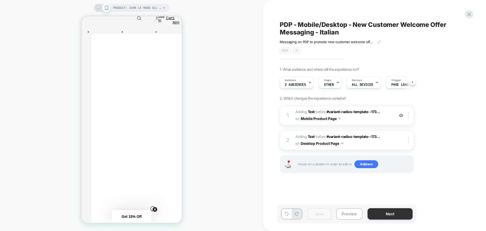
click at [379, 214] on button "Next" at bounding box center [390, 213] width 45 height 11
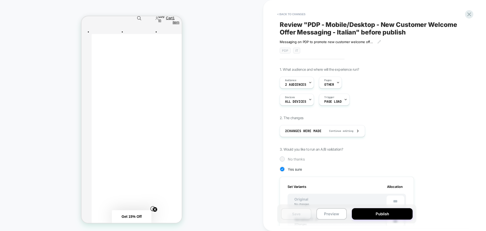
scroll to position [101, 0]
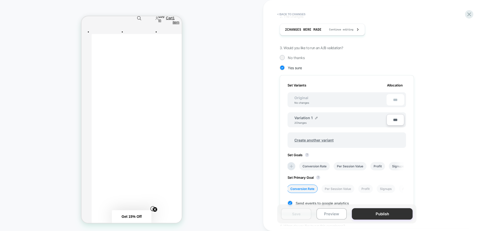
click at [371, 209] on button "Publish" at bounding box center [382, 213] width 61 height 11
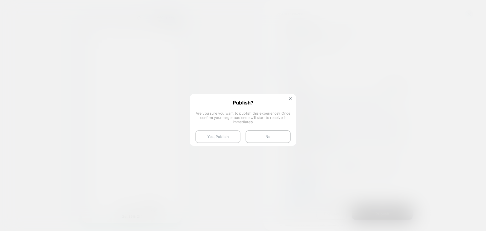
click at [219, 138] on button "Yes, Publish" at bounding box center [217, 136] width 45 height 13
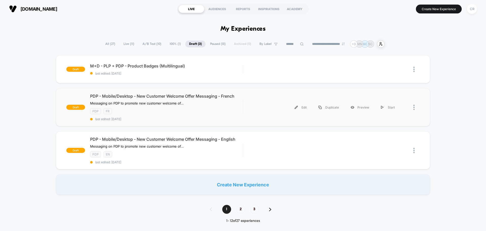
click at [243, 108] on div at bounding box center [243, 107] width 1 height 14
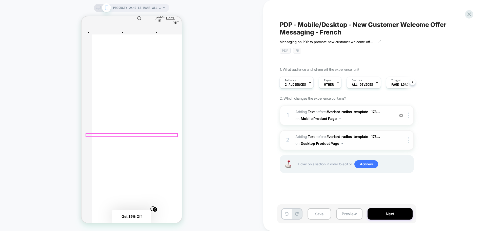
scroll to position [51, 0]
click at [332, 87] on div "Pages OTHER" at bounding box center [329, 82] width 20 height 11
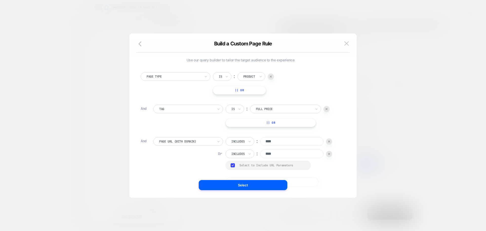
scroll to position [0, 0]
click at [347, 45] on img at bounding box center [346, 43] width 5 height 4
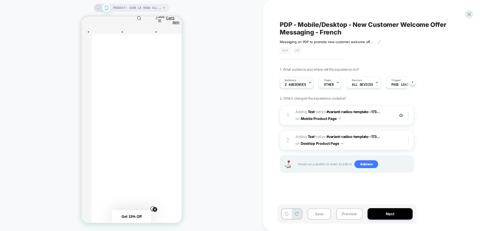
click at [296, 84] on span "2 Audiences" at bounding box center [295, 85] width 21 height 4
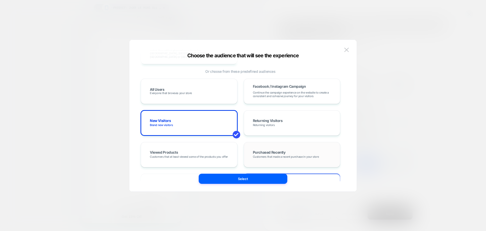
scroll to position [177, 0]
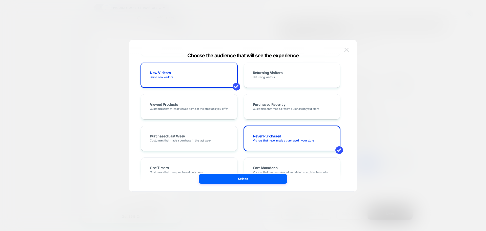
click at [347, 51] on img at bounding box center [346, 50] width 5 height 4
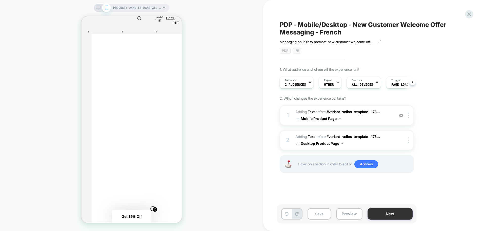
click at [381, 212] on button "Next" at bounding box center [390, 213] width 45 height 11
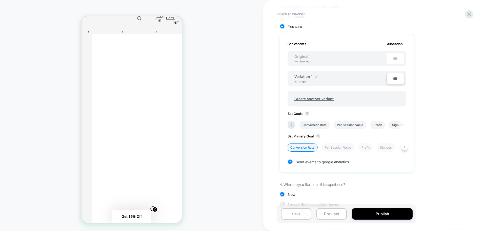
scroll to position [151, 0]
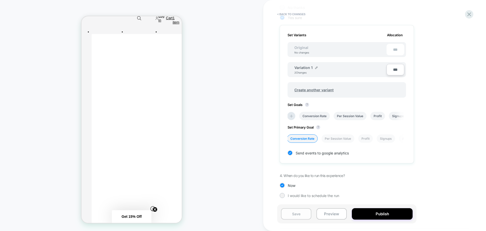
click at [300, 213] on button "Save" at bounding box center [296, 213] width 30 height 11
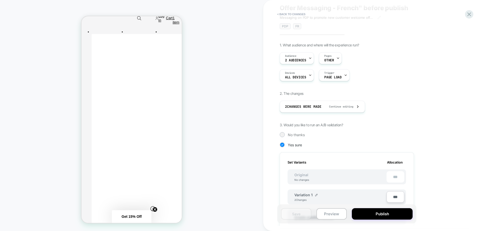
scroll to position [0, 0]
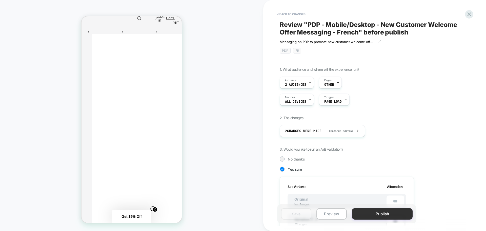
click at [384, 210] on button "Publish" at bounding box center [382, 213] width 61 height 11
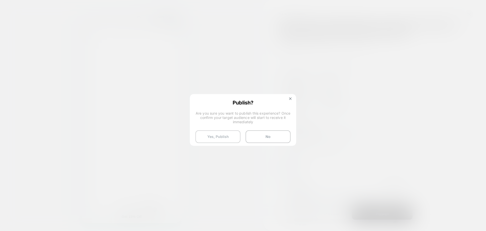
click at [228, 137] on button "Yes, Publish" at bounding box center [217, 136] width 45 height 13
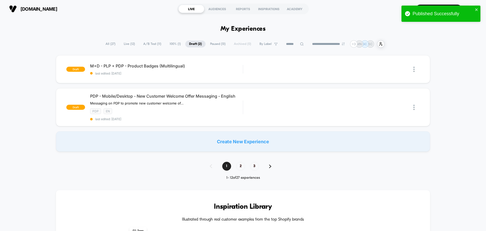
click at [128, 42] on span "Live ( 12 )" at bounding box center [129, 44] width 19 height 7
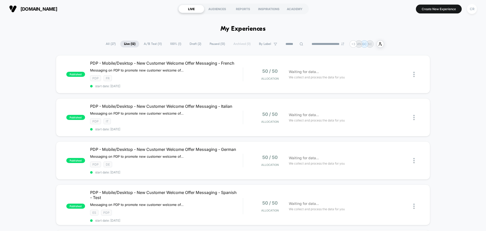
click at [148, 42] on span "A/B Test ( 11 )" at bounding box center [153, 44] width 26 height 7
click at [171, 43] on span "100% ( 1 )" at bounding box center [175, 44] width 19 height 7
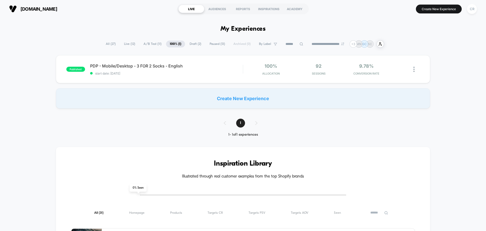
click at [189, 42] on span "Draft ( 2 )" at bounding box center [195, 44] width 19 height 7
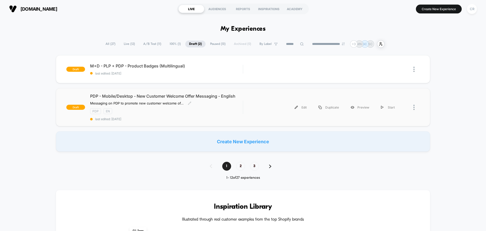
click at [241, 102] on div "PDP - Mobile/Desktop - New Customer Welcome Offer Messaging - English Messaging…" at bounding box center [166, 106] width 153 height 27
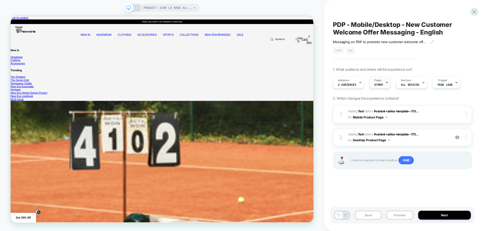
click at [379, 81] on span "Pages" at bounding box center [377, 80] width 7 height 4
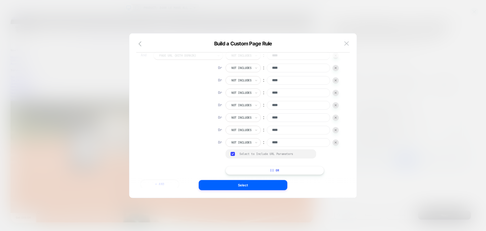
scroll to position [62, 0]
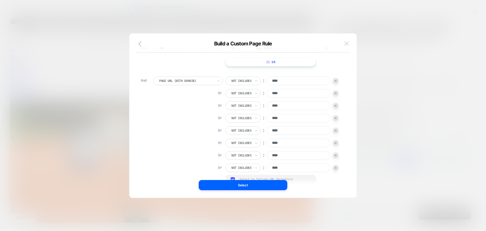
click at [346, 43] on img at bounding box center [346, 43] width 5 height 4
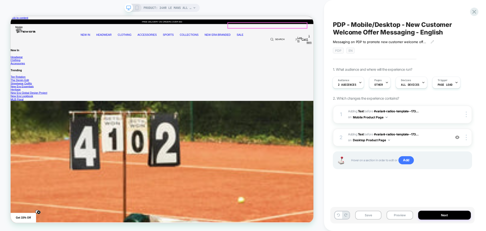
click at [138, 7] on icon at bounding box center [137, 8] width 5 height 5
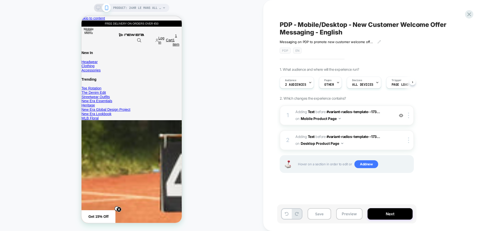
scroll to position [0, 0]
click at [319, 214] on button "Save" at bounding box center [320, 213] width 24 height 11
click at [345, 212] on button "Preview" at bounding box center [349, 213] width 26 height 11
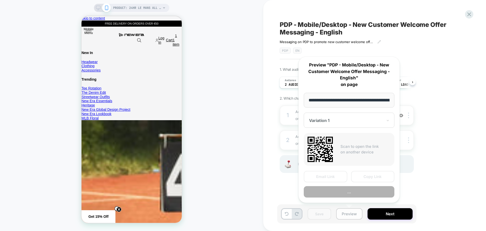
scroll to position [0, 166]
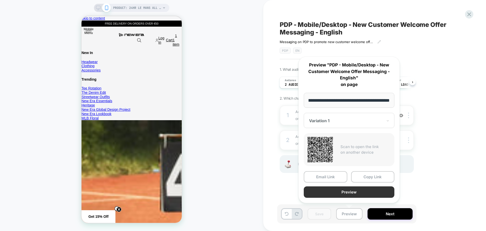
click at [344, 195] on button "Preview" at bounding box center [349, 191] width 91 height 11
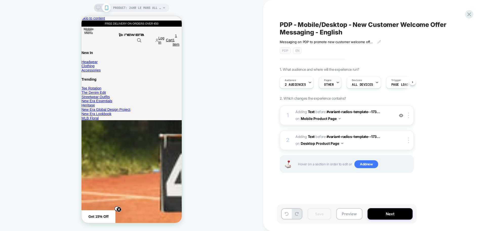
click at [340, 82] on div "Pages OTHER" at bounding box center [330, 82] width 23 height 12
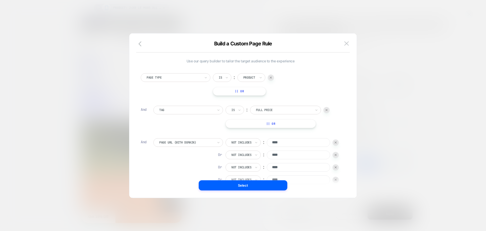
scroll to position [87, 0]
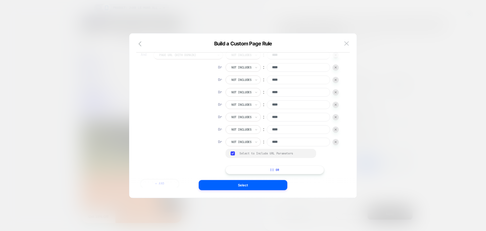
click at [337, 144] on div at bounding box center [336, 142] width 6 height 6
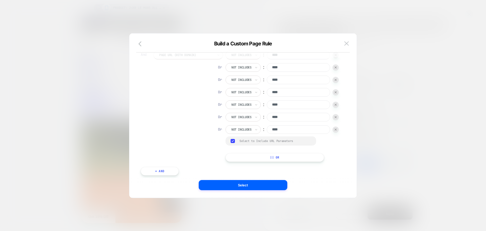
click at [338, 130] on div at bounding box center [336, 129] width 6 height 6
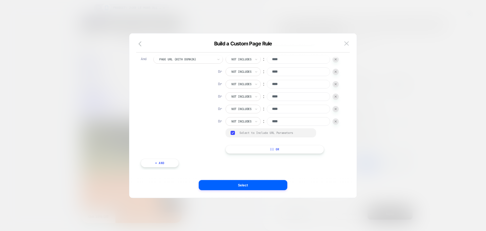
click at [335, 121] on div at bounding box center [336, 121] width 6 height 6
click at [338, 110] on div at bounding box center [336, 109] width 6 height 6
type input "****"
click at [338, 112] on div at bounding box center [336, 109] width 6 height 6
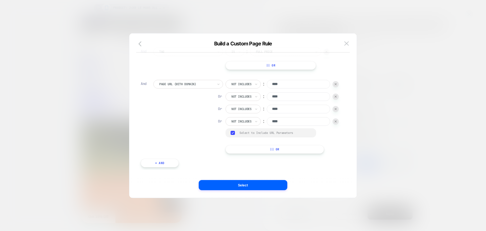
type input "****"
click at [338, 111] on div at bounding box center [336, 109] width 6 height 6
type input "****"
click at [336, 122] on img at bounding box center [336, 121] width 2 height 2
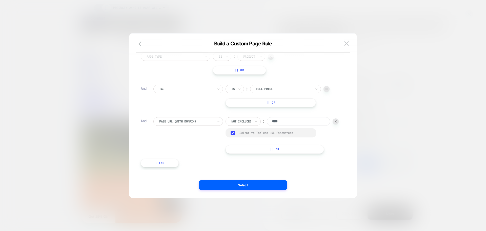
scroll to position [21, 0]
click at [167, 163] on button "+ And" at bounding box center [160, 163] width 38 height 9
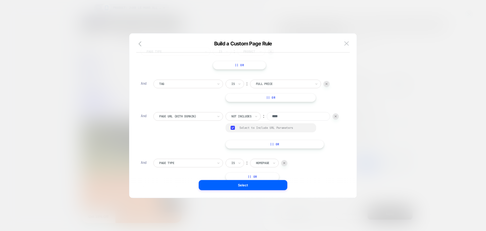
click at [193, 166] on div "Page Type" at bounding box center [188, 163] width 70 height 9
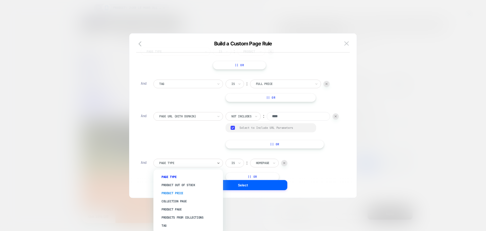
scroll to position [7, 0]
click at [177, 227] on div "Page Url (WITH DOMAIN)" at bounding box center [191, 226] width 65 height 8
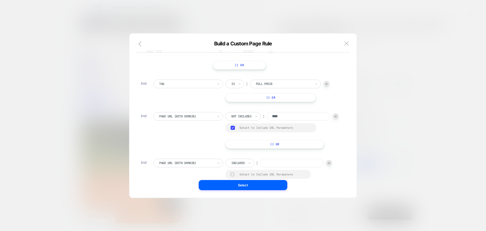
click at [235, 163] on div at bounding box center [237, 163] width 13 height 5
click at [245, 165] on div at bounding box center [237, 163] width 13 height 5
click at [239, 199] on div "Not includes" at bounding box center [247, 201] width 33 height 8
click at [271, 163] on input at bounding box center [298, 163] width 63 height 9
type input "****"
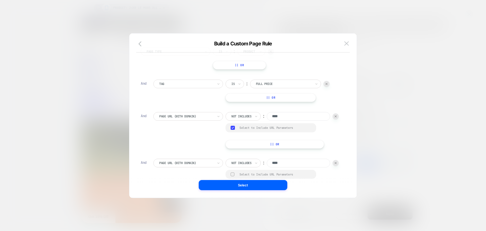
click at [233, 175] on div at bounding box center [233, 174] width 4 height 4
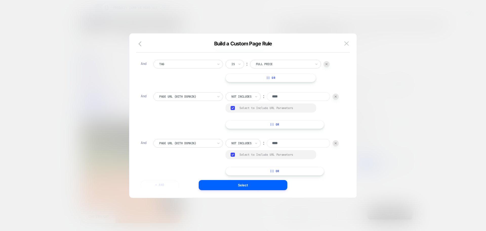
scroll to position [68, 0]
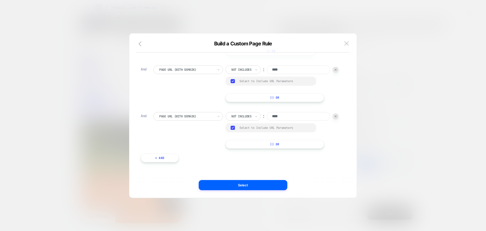
click at [166, 154] on button "+ And" at bounding box center [160, 157] width 38 height 9
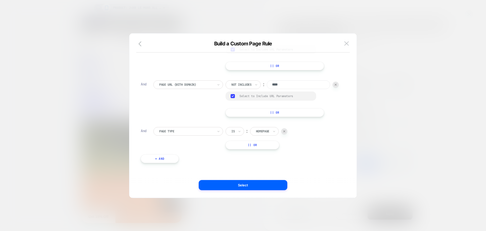
scroll to position [100, 0]
click at [235, 131] on div at bounding box center [232, 130] width 3 height 5
click at [203, 134] on div "Page Type" at bounding box center [188, 130] width 70 height 9
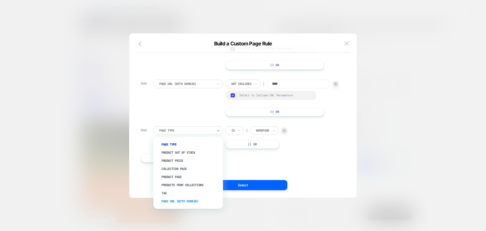
click at [183, 199] on div "Page Url (WITH DOMAIN)" at bounding box center [191, 201] width 65 height 8
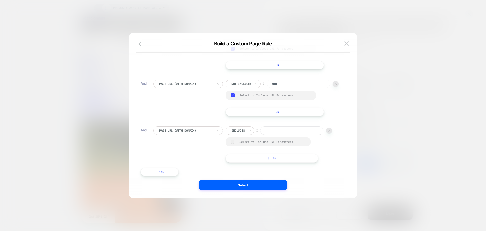
click at [240, 129] on div at bounding box center [237, 130] width 13 height 5
click at [246, 133] on div "Includes" at bounding box center [240, 130] width 29 height 9
drag, startPoint x: 243, startPoint y: 166, endPoint x: 242, endPoint y: 153, distance: 12.9
click at [243, 167] on div "Not includes" at bounding box center [247, 169] width 33 height 8
click at [232, 141] on div at bounding box center [233, 142] width 4 height 4
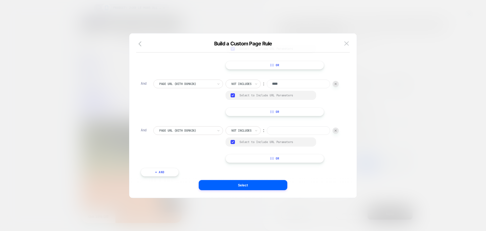
click at [279, 130] on input at bounding box center [298, 130] width 63 height 9
type input "****"
click at [154, 171] on button "+ And" at bounding box center [160, 172] width 38 height 9
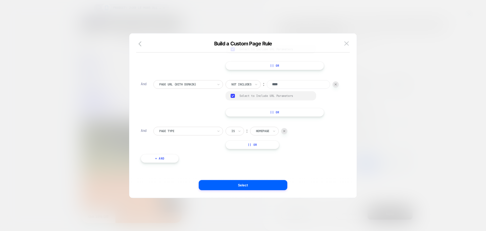
scroll to position [147, 0]
drag, startPoint x: 204, startPoint y: 139, endPoint x: 205, endPoint y: 136, distance: 2.8
click at [204, 138] on div "Page Type Is ︰ Homepage || Or" at bounding box center [246, 137] width 187 height 22
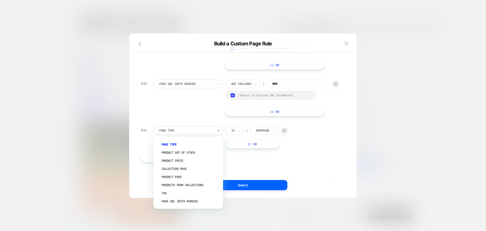
click at [207, 133] on div "Page Type" at bounding box center [188, 130] width 70 height 9
click at [184, 202] on div "Page Url (WITH DOMAIN)" at bounding box center [191, 201] width 65 height 8
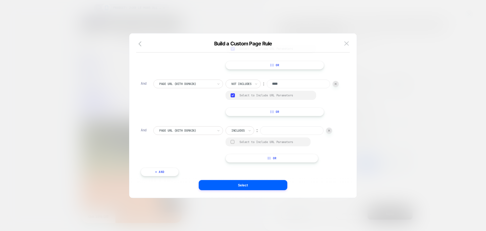
click at [236, 129] on div at bounding box center [237, 130] width 13 height 5
click at [247, 129] on div "Includes" at bounding box center [240, 130] width 29 height 9
click at [240, 171] on div "Not includes" at bounding box center [247, 169] width 33 height 8
click at [232, 142] on div at bounding box center [233, 142] width 4 height 4
click at [294, 131] on input at bounding box center [298, 130] width 63 height 9
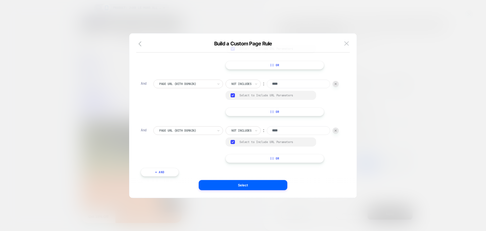
type input "****"
click at [161, 167] on div "Page Type Is ︰ Product || Or And Tag Is ︰ FULL PRICE || Or And Page Url (WITH D…" at bounding box center [240, 51] width 205 height 265
click at [163, 169] on button "+ And" at bounding box center [160, 172] width 38 height 9
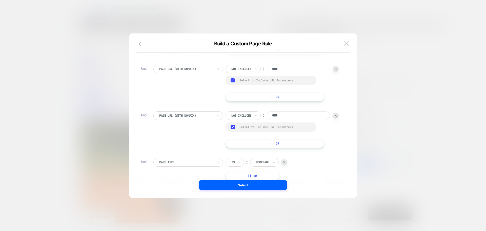
scroll to position [193, 0]
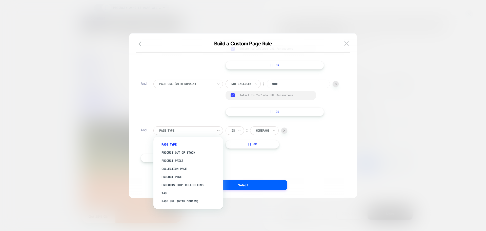
click at [192, 131] on div at bounding box center [186, 130] width 54 height 5
click at [179, 198] on div "Page Url (WITH DOMAIN)" at bounding box center [191, 201] width 65 height 8
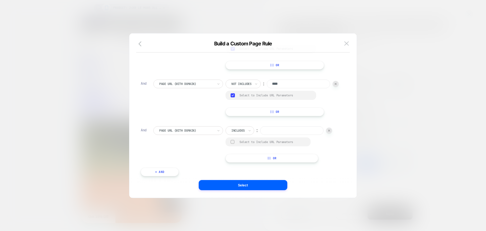
click at [243, 126] on div "Includes" at bounding box center [240, 130] width 29 height 9
click at [245, 133] on div "Includes" at bounding box center [238, 131] width 14 height 6
click at [241, 168] on div "Not includes" at bounding box center [247, 169] width 33 height 8
click at [304, 128] on input at bounding box center [298, 130] width 63 height 9
type input "****"
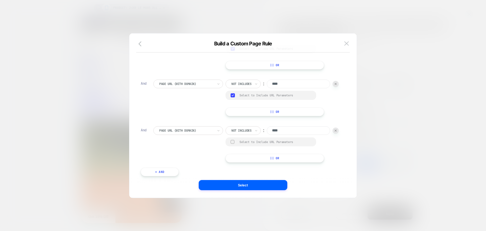
click at [251, 142] on div "Select to Include URL Parameters" at bounding box center [276, 142] width 72 height 4
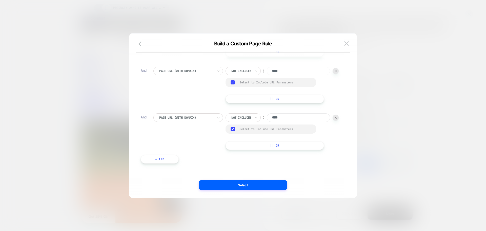
scroll to position [207, 0]
click at [169, 159] on button "+ And" at bounding box center [160, 157] width 38 height 9
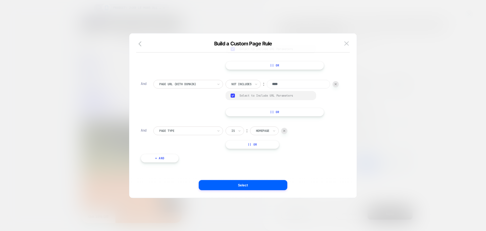
scroll to position [240, 0]
click at [180, 131] on div at bounding box center [186, 130] width 54 height 5
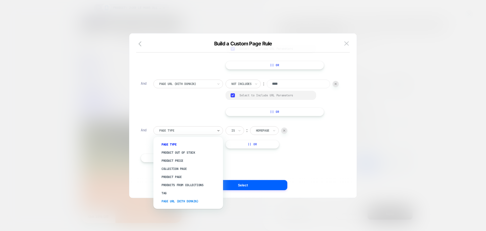
click at [181, 203] on div "Page Url (WITH DOMAIN)" at bounding box center [191, 201] width 65 height 8
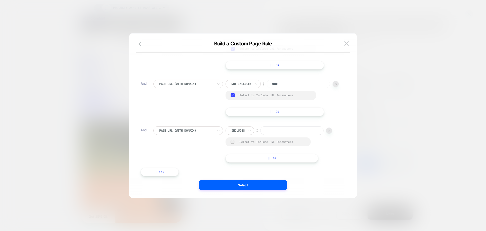
click at [240, 126] on div "Includes" at bounding box center [240, 130] width 29 height 9
click at [245, 130] on div "Includes" at bounding box center [238, 131] width 14 height 6
click at [244, 170] on div "Not includes" at bounding box center [247, 169] width 33 height 8
click at [287, 130] on input at bounding box center [298, 130] width 63 height 9
click at [279, 131] on input "****" at bounding box center [298, 130] width 63 height 9
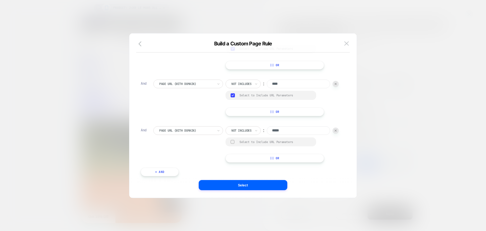
click at [261, 144] on div "Select to Include URL Parameters" at bounding box center [271, 141] width 91 height 9
click at [272, 142] on div "Select to Include URL Parameters" at bounding box center [276, 142] width 72 height 4
click at [281, 131] on input "*****" at bounding box center [298, 130] width 63 height 9
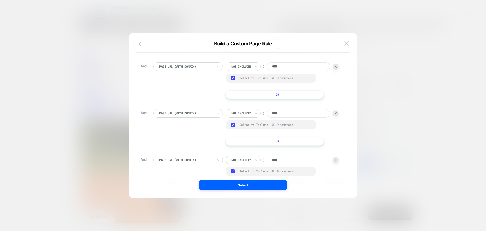
scroll to position [254, 0]
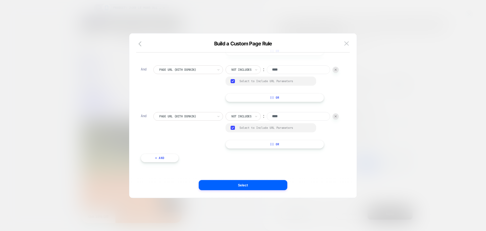
type input "****"
drag, startPoint x: 175, startPoint y: 155, endPoint x: 180, endPoint y: 147, distance: 9.2
click at [175, 155] on button "+ And" at bounding box center [160, 157] width 38 height 9
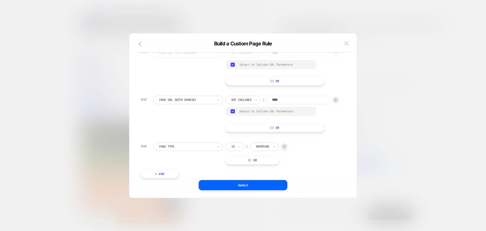
scroll to position [286, 0]
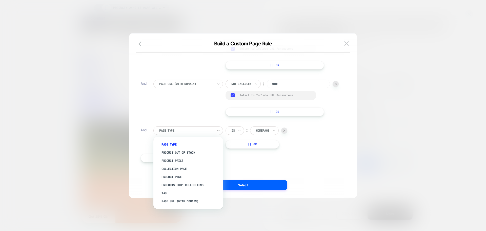
click at [198, 130] on div at bounding box center [186, 130] width 54 height 5
click at [181, 200] on div "Page Url (WITH DOMAIN)" at bounding box center [191, 201] width 65 height 8
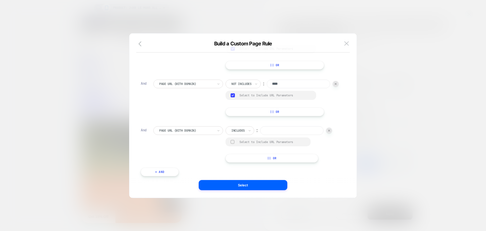
click at [246, 130] on div "Includes" at bounding box center [240, 130] width 29 height 9
click at [245, 131] on div at bounding box center [237, 130] width 13 height 5
click at [247, 168] on div "Not includes" at bounding box center [247, 169] width 33 height 8
click at [271, 129] on input at bounding box center [298, 130] width 63 height 9
type input "****"
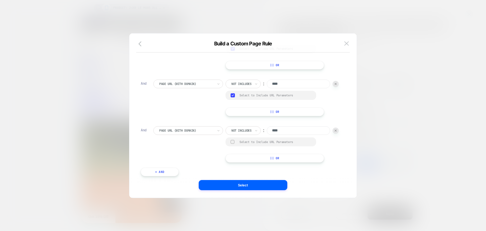
drag, startPoint x: 245, startPoint y: 141, endPoint x: 240, endPoint y: 143, distance: 5.4
click at [244, 142] on div "Select to Include URL Parameters" at bounding box center [276, 142] width 72 height 4
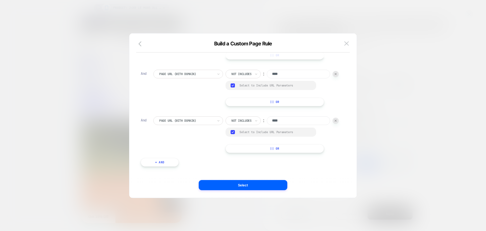
scroll to position [301, 0]
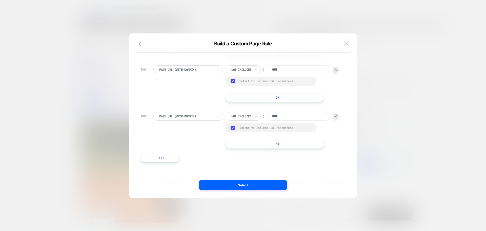
click at [159, 158] on button "+ And" at bounding box center [160, 157] width 38 height 9
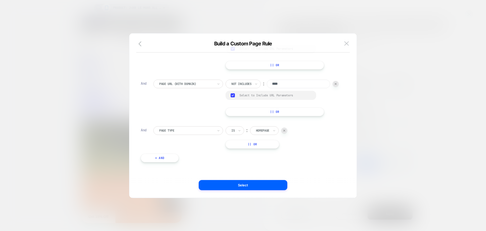
click at [187, 130] on div at bounding box center [186, 130] width 54 height 5
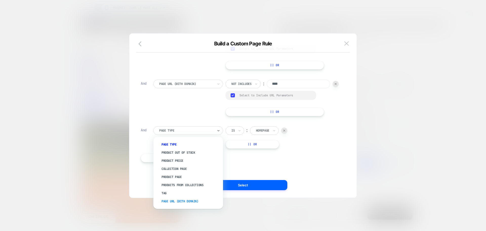
click at [181, 198] on div "Page Url (WITH DOMAIN)" at bounding box center [191, 201] width 65 height 8
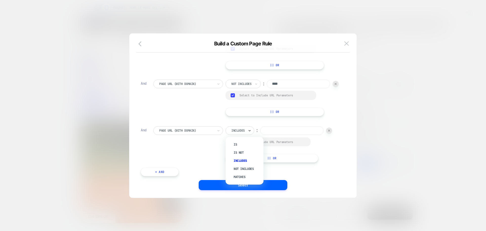
click at [250, 131] on icon at bounding box center [250, 130] width 2 height 1
click at [246, 132] on div "Includes" at bounding box center [240, 130] width 29 height 9
click at [242, 167] on div "Not includes" at bounding box center [247, 169] width 33 height 8
click at [237, 141] on div "Select to Include URL Parameters" at bounding box center [271, 141] width 91 height 9
click at [299, 134] on input at bounding box center [298, 130] width 63 height 9
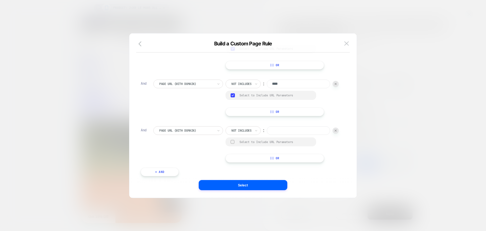
click at [230, 141] on div "Select to Include URL Parameters" at bounding box center [271, 141] width 91 height 9
click at [236, 142] on div "Select to Include URL Parameters" at bounding box center [271, 141] width 91 height 9
click at [235, 142] on div "Select to Include URL Parameters" at bounding box center [271, 141] width 91 height 9
click at [232, 142] on div at bounding box center [233, 142] width 4 height 4
click at [290, 128] on input at bounding box center [298, 130] width 63 height 9
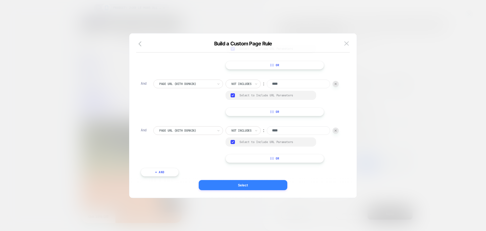
type input "****"
click at [261, 182] on button "Select" at bounding box center [243, 185] width 89 height 10
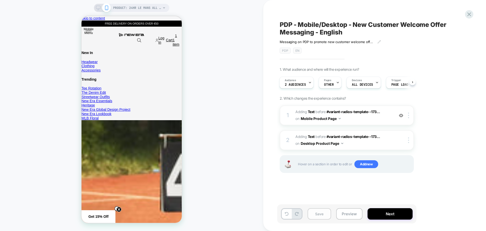
click at [315, 213] on button "Save" at bounding box center [320, 213] width 24 height 11
click at [345, 216] on button "Preview" at bounding box center [349, 213] width 26 height 11
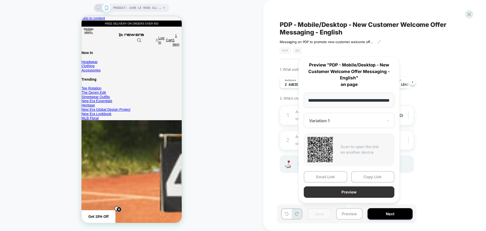
scroll to position [0, 0]
click at [349, 189] on button "Preview" at bounding box center [349, 191] width 91 height 11
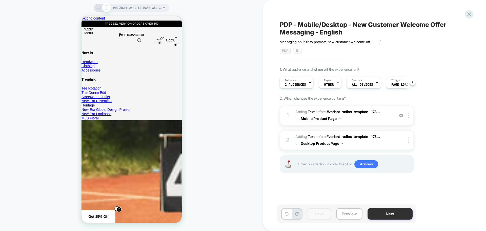
click at [376, 214] on button "Next" at bounding box center [390, 213] width 45 height 11
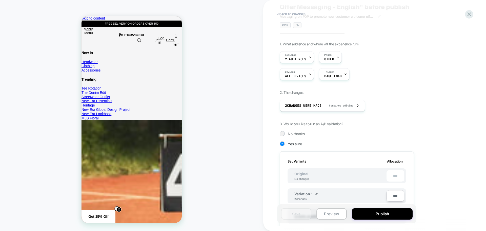
scroll to position [25, 0]
click at [388, 211] on button "Publish" at bounding box center [382, 213] width 61 height 11
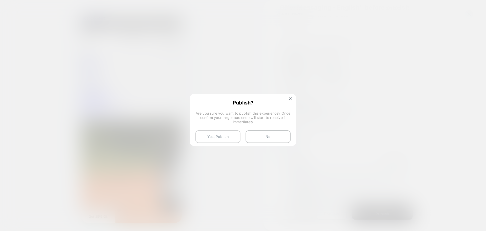
click at [210, 133] on button "Yes, Publish" at bounding box center [217, 136] width 45 height 13
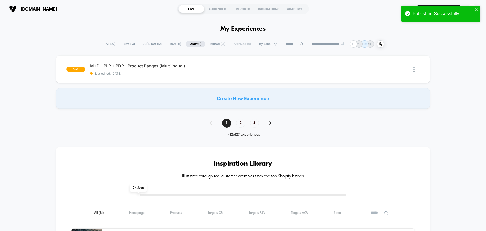
click at [130, 44] on span "Live ( 13 )" at bounding box center [129, 44] width 19 height 7
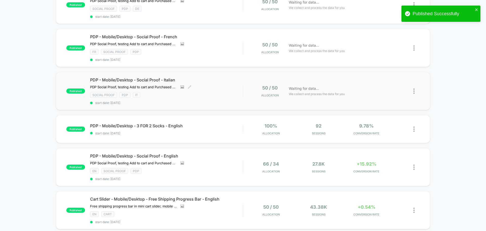
scroll to position [380, 0]
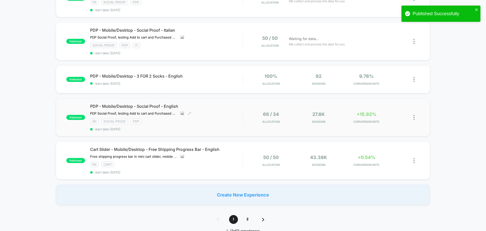
click at [143, 108] on span "PDP - Mobile/Desktop - Social Proof - English" at bounding box center [166, 106] width 153 height 5
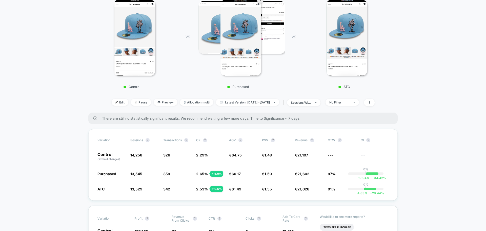
scroll to position [101, 0]
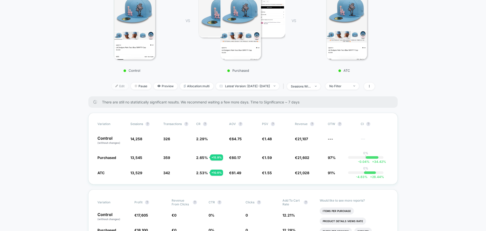
click at [118, 87] on span "Edit" at bounding box center [120, 86] width 17 height 7
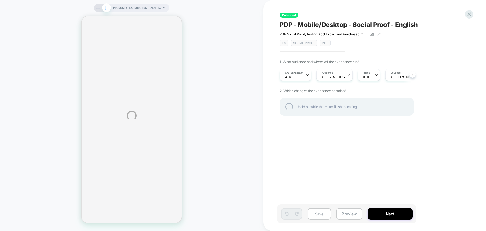
click at [369, 76] on div "PRODUCT: LA Dodgers Palm Taco Blue 59FIFTY Cap [70625798] PRODUCT: LA Dodgers P…" at bounding box center [243, 115] width 486 height 231
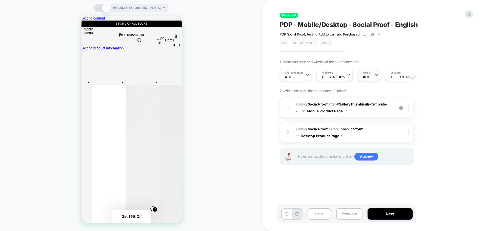
click at [370, 75] on div "Pages OTHER" at bounding box center [368, 74] width 20 height 11
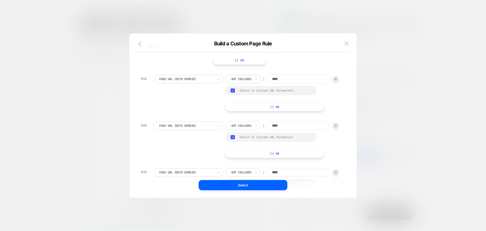
scroll to position [11, 0]
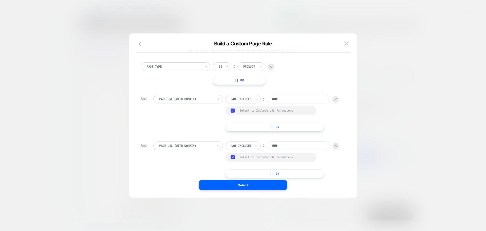
click at [348, 45] on img at bounding box center [346, 43] width 5 height 4
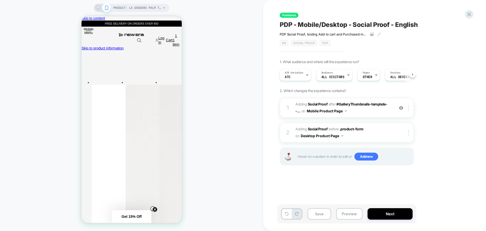
click at [475, 12] on div "Published PDP - Mobile/Desktop - Social Proof - English PDP Social Proof, testi…" at bounding box center [374, 115] width 223 height 231
click at [473, 15] on div at bounding box center [469, 14] width 10 height 10
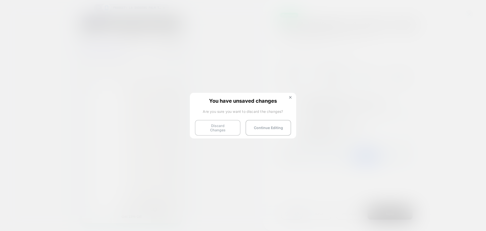
click at [229, 128] on button "Discard Changes" at bounding box center [218, 128] width 46 height 16
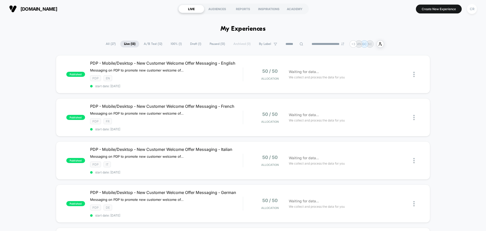
click at [214, 41] on span "Paused ( 13 )" at bounding box center [217, 44] width 23 height 7
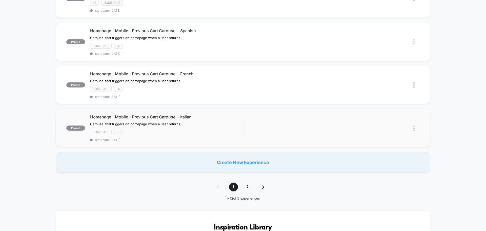
scroll to position [380, 0]
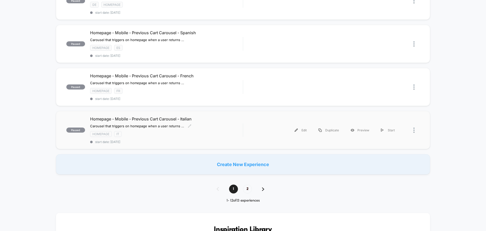
click at [169, 140] on span "start date: [DATE]" at bounding box center [166, 142] width 153 height 4
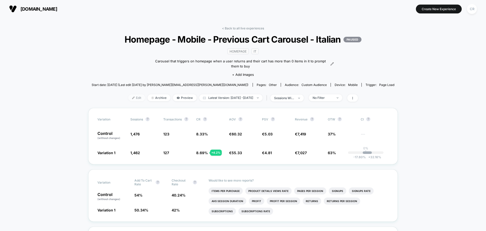
click at [129, 101] on span "Edit" at bounding box center [136, 97] width 17 height 7
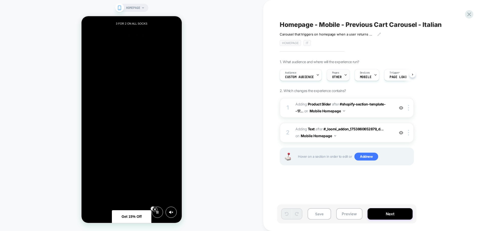
click at [339, 76] on span "OTHER" at bounding box center [337, 77] width 10 height 4
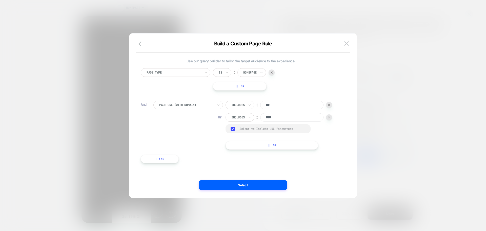
scroll to position [0, 301]
click at [349, 43] on img at bounding box center [346, 43] width 5 height 4
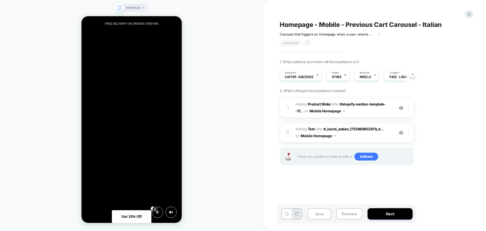
scroll to position [0, 201]
click at [381, 213] on button "Next" at bounding box center [390, 213] width 45 height 11
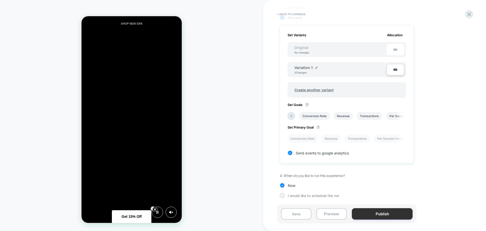
scroll to position [0, 175]
click at [367, 213] on button "Publish" at bounding box center [382, 213] width 61 height 11
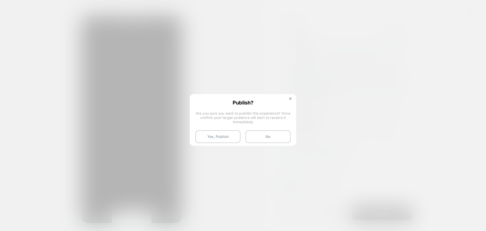
scroll to position [0, 100]
click at [288, 98] on button at bounding box center [291, 99] width 6 height 4
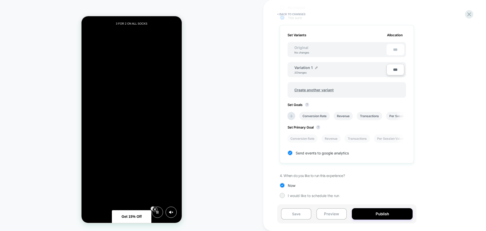
scroll to position [0, 301]
click at [305, 214] on button "Save" at bounding box center [296, 213] width 30 height 11
click at [380, 214] on button "Publish" at bounding box center [382, 213] width 61 height 11
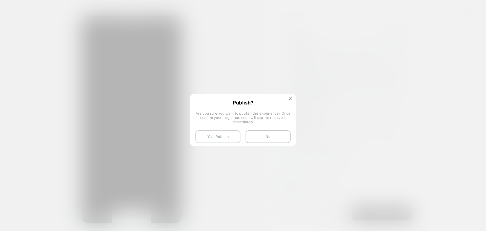
scroll to position [0, 95]
click at [231, 137] on button "Yes, Publish" at bounding box center [217, 136] width 45 height 13
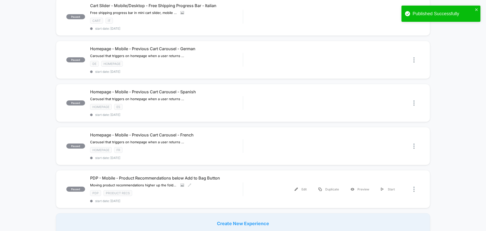
scroll to position [380, 0]
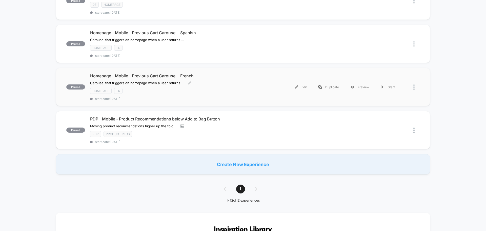
click at [151, 75] on span "Homepage - Mobile - Previous Cart Carousel - French" at bounding box center [166, 75] width 153 height 5
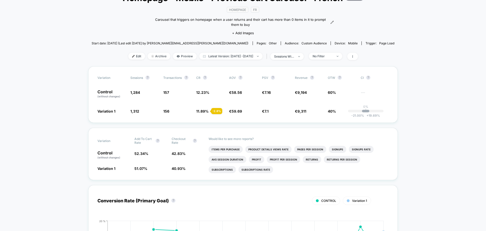
scroll to position [25, 0]
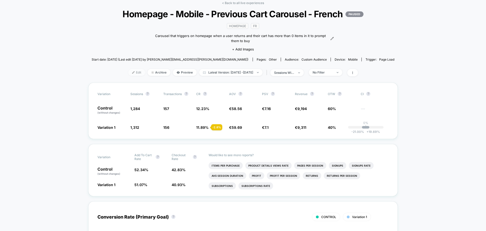
click at [130, 76] on span "Edit" at bounding box center [136, 72] width 17 height 7
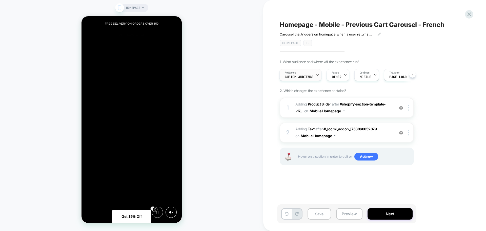
scroll to position [0, 201]
click at [295, 74] on span "Audience" at bounding box center [290, 73] width 11 height 4
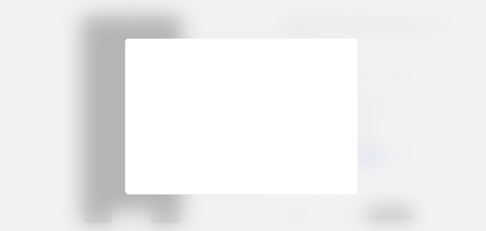
scroll to position [0, 0]
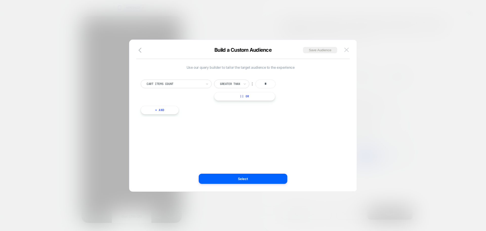
click at [350, 51] on button at bounding box center [347, 50] width 8 height 8
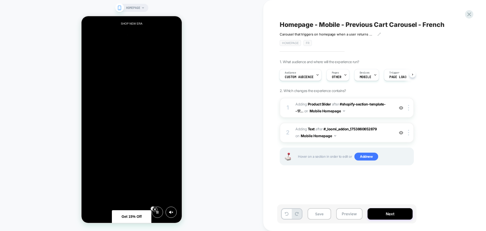
scroll to position [0, 201]
click at [318, 215] on button "Save" at bounding box center [320, 213] width 24 height 11
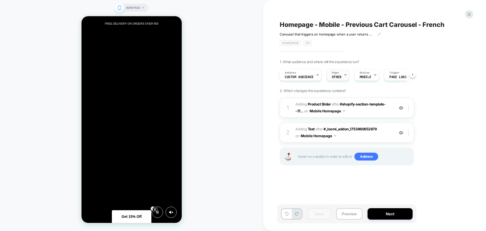
click at [339, 75] on span "OTHER" at bounding box center [337, 77] width 10 height 4
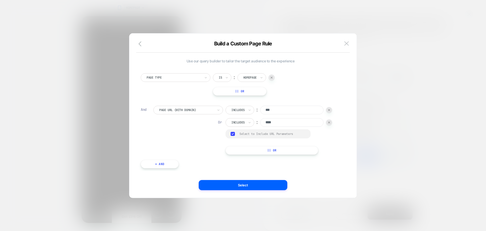
click at [457, 77] on div at bounding box center [243, 115] width 486 height 231
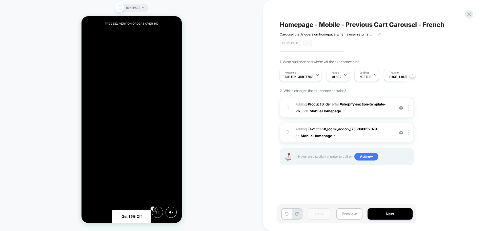
scroll to position [0, 100]
click at [384, 210] on button "Next" at bounding box center [390, 213] width 45 height 11
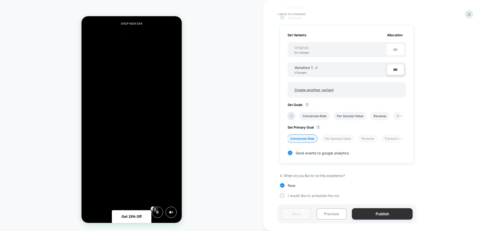
scroll to position [0, 0]
click at [377, 214] on button "Publish" at bounding box center [382, 213] width 61 height 11
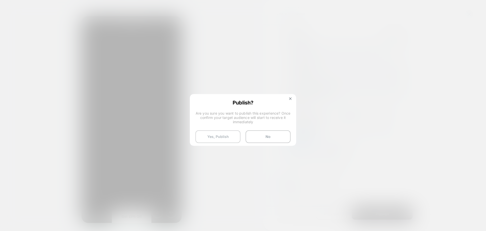
click at [217, 138] on button "Yes, Publish" at bounding box center [217, 136] width 45 height 13
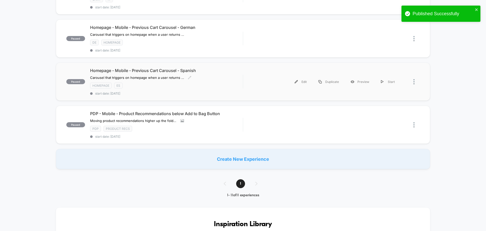
scroll to position [329, 0]
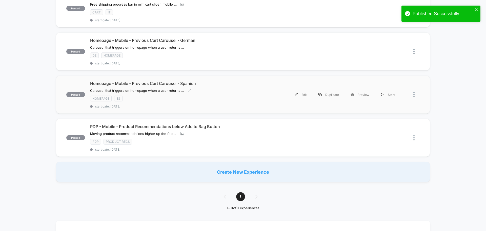
click at [209, 81] on span "Homepage - Mobile - Previous Cart Carousel - Spanish" at bounding box center [166, 83] width 153 height 5
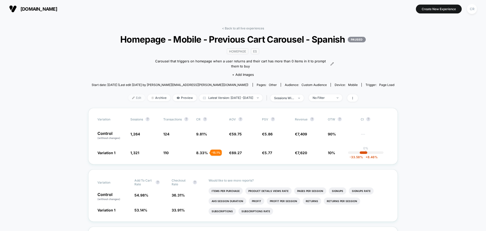
click at [128, 101] on span "Edit" at bounding box center [136, 97] width 17 height 7
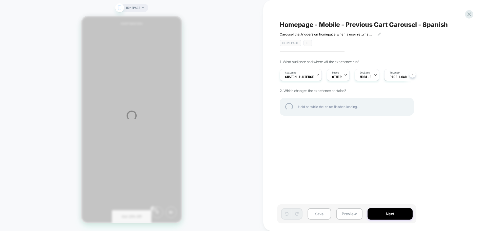
scroll to position [0, 100]
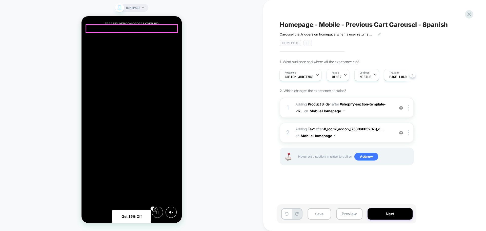
click at [339, 80] on div "Pages OTHER" at bounding box center [337, 74] width 20 height 11
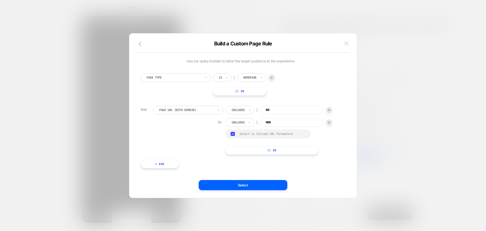
click at [348, 45] on img at bounding box center [346, 43] width 5 height 4
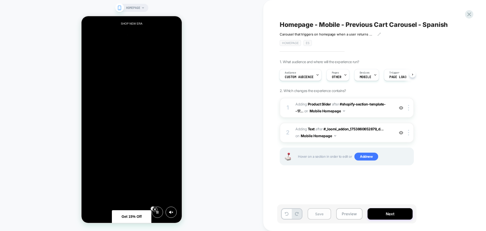
click at [321, 213] on button "Save" at bounding box center [320, 213] width 24 height 11
click at [376, 214] on button "Next" at bounding box center [390, 213] width 45 height 11
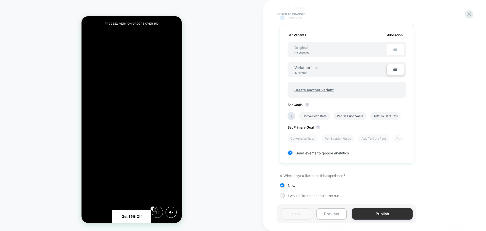
click at [378, 212] on button "Publish" at bounding box center [382, 213] width 61 height 11
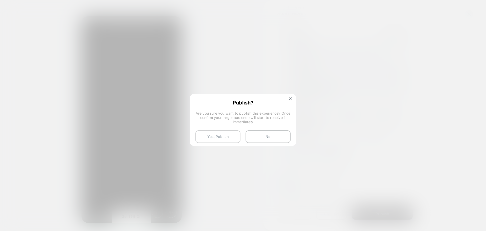
click at [217, 135] on button "Yes, Publish" at bounding box center [217, 136] width 45 height 13
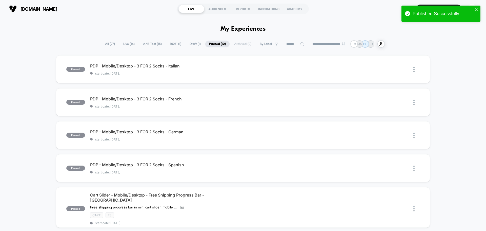
click at [124, 41] on span "Live ( 16 )" at bounding box center [129, 44] width 19 height 7
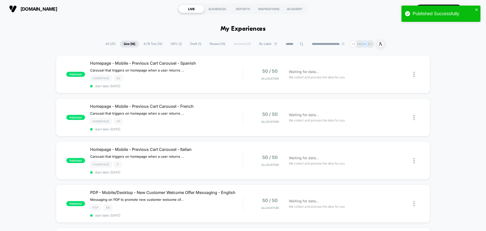
click at [174, 43] on span "100% ( 1 )" at bounding box center [176, 44] width 19 height 7
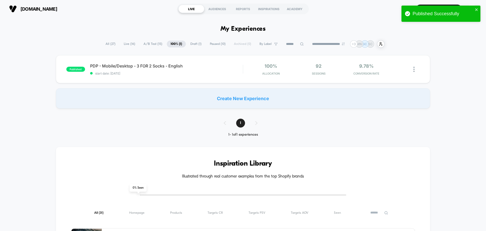
click at [187, 43] on span "Draft ( 1 )" at bounding box center [196, 44] width 19 height 7
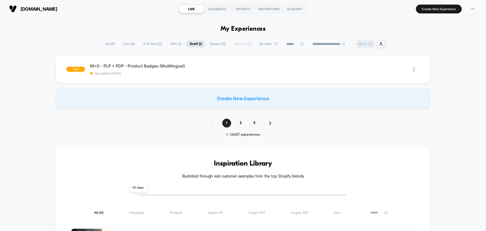
click at [214, 45] on span "Paused ( 10 )" at bounding box center [217, 44] width 23 height 7
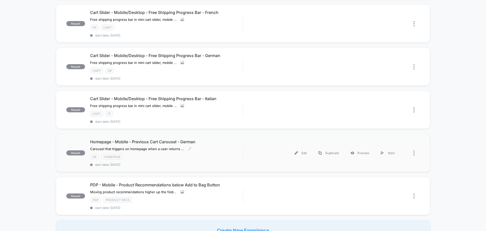
click at [215, 145] on div "Homepage - Mobile - Previous Cart Carousel - German Carousel that triggers on h…" at bounding box center [166, 152] width 153 height 27
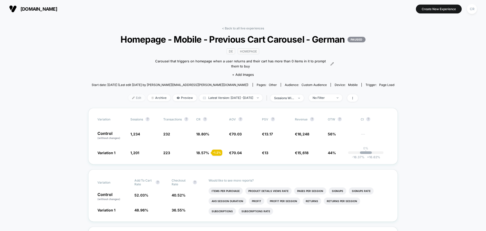
click at [133, 101] on span "Edit" at bounding box center [136, 97] width 17 height 7
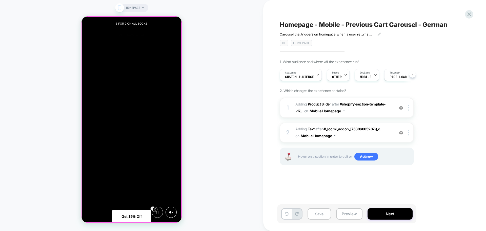
scroll to position [0, 301]
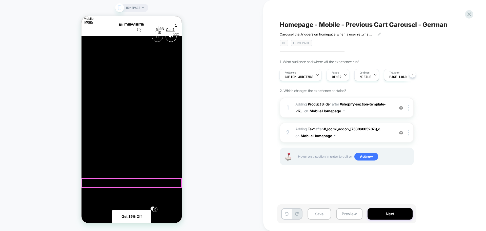
scroll to position [0, 0]
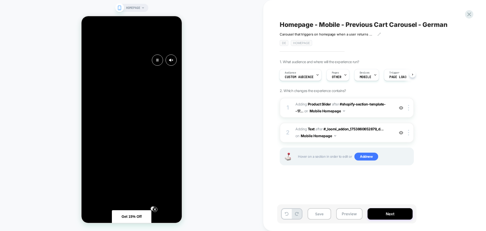
click at [363, 108] on span "#_loomi_addon_1753860652879_dup1753873090_dup1753873108_dup1753873123_dup175387…" at bounding box center [343, 108] width 96 height 14
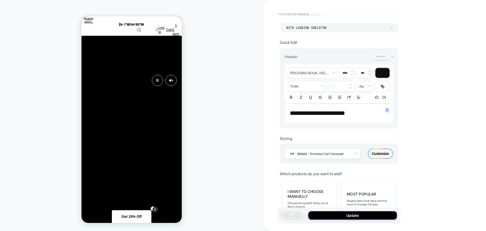
click at [287, 14] on button "< Back to experience" at bounding box center [293, 14] width 37 height 8
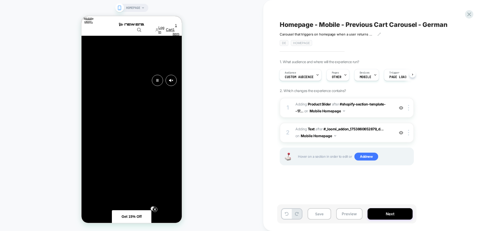
click at [358, 133] on span "#_loomi_addon_1753863758860_dup1753873090_dup1753873108_dup1753873123_dup175387…" at bounding box center [343, 133] width 96 height 14
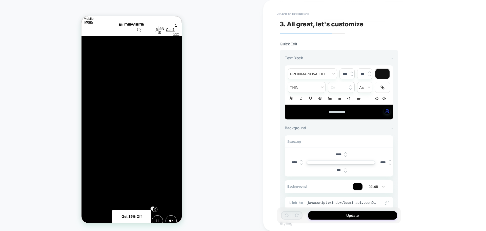
click at [345, 168] on img at bounding box center [345, 168] width 3 height 2
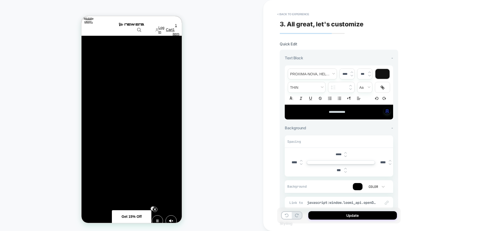
click at [345, 168] on img at bounding box center [345, 168] width 3 height 2
type input "***"
click at [346, 156] on img at bounding box center [345, 156] width 3 height 2
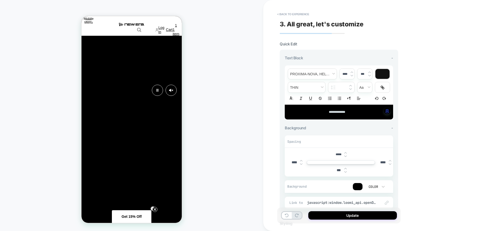
click at [346, 156] on img at bounding box center [345, 156] width 3 height 2
click at [345, 152] on img at bounding box center [345, 153] width 3 height 2
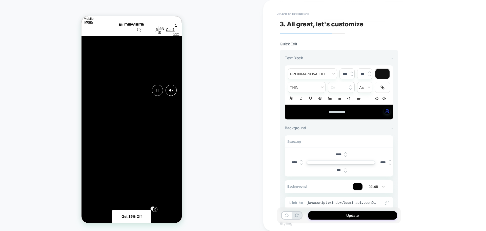
click at [345, 152] on img at bounding box center [345, 153] width 3 height 2
click at [332, 154] on div "*****" at bounding box center [341, 154] width 105 height 10
click at [337, 153] on input "*****" at bounding box center [338, 154] width 11 height 4
type input "***"
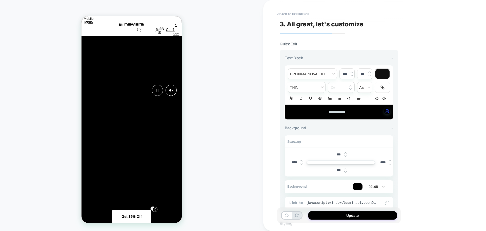
click at [338, 154] on input "***" at bounding box center [338, 154] width 11 height 4
click at [332, 154] on div "****" at bounding box center [341, 154] width 105 height 10
click at [334, 153] on input "****" at bounding box center [338, 154] width 11 height 4
type input "*****"
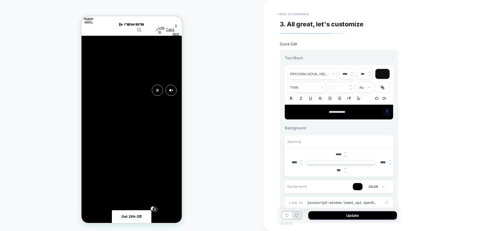
click at [414, 168] on div "**********" at bounding box center [374, 115] width 223 height 231
click at [386, 214] on button "Update" at bounding box center [352, 215] width 89 height 8
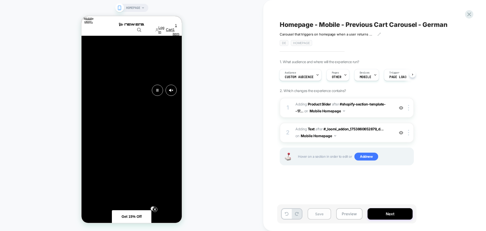
click at [318, 213] on button "Save" at bounding box center [320, 213] width 24 height 11
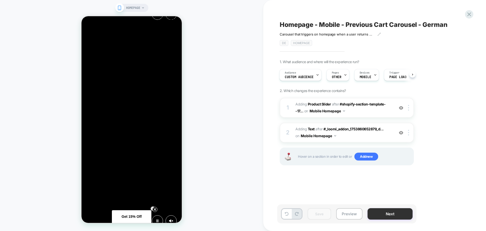
click at [387, 217] on button "Next" at bounding box center [390, 213] width 45 height 11
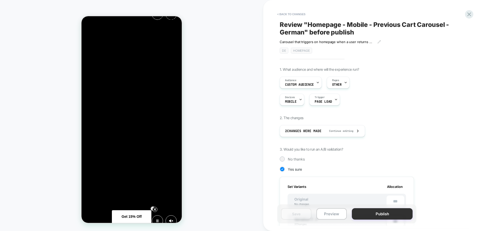
click at [374, 213] on button "Publish" at bounding box center [382, 213] width 61 height 11
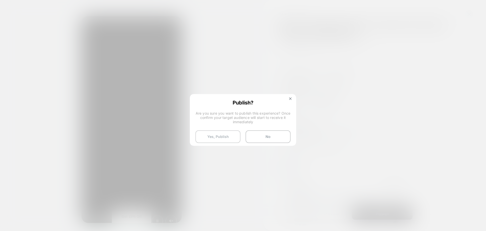
click at [228, 137] on button "Yes, Publish" at bounding box center [217, 136] width 45 height 13
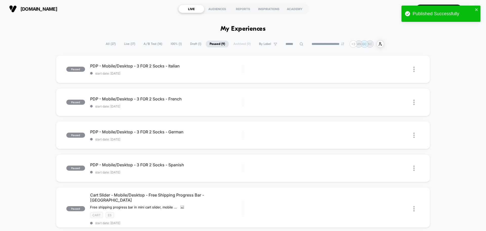
click at [153, 44] on span "A/B Test ( 16 )" at bounding box center [153, 44] width 26 height 7
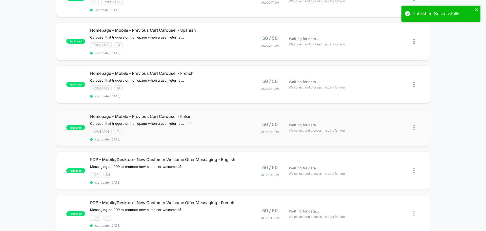
click at [199, 137] on div "Homepage - Mobile - Previous Cart Carousel - Italian Carousel that triggers on …" at bounding box center [166, 127] width 153 height 27
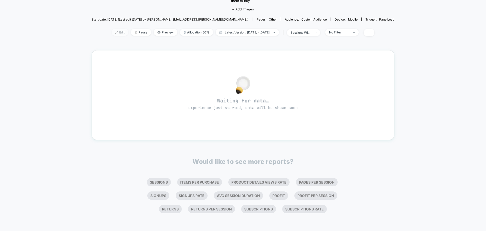
click at [112, 29] on span "Edit" at bounding box center [120, 32] width 17 height 7
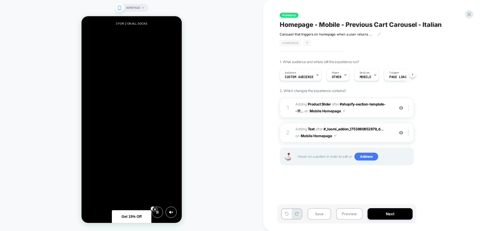
click at [380, 135] on span "#_loomi_addon_1753863758860_dup1753873090_dup1753873108_dup1753873123 Adding Te…" at bounding box center [343, 133] width 96 height 14
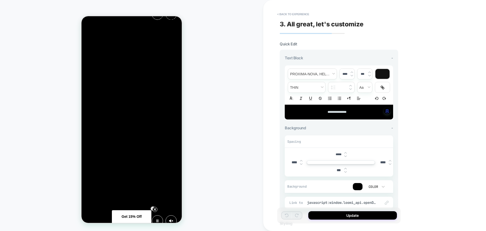
click at [346, 169] on img at bounding box center [345, 168] width 3 height 2
click at [347, 167] on img at bounding box center [345, 168] width 3 height 2
type input "***"
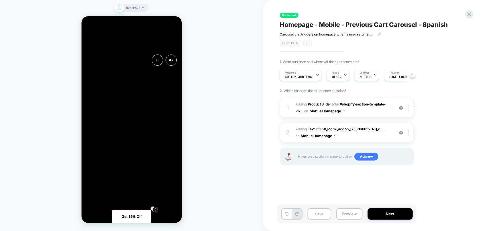
click at [366, 136] on span "#_loomi_addon_1753863758860_dup1753873090_dup1753873108 Adding Text AFTER #_loo…" at bounding box center [343, 133] width 96 height 14
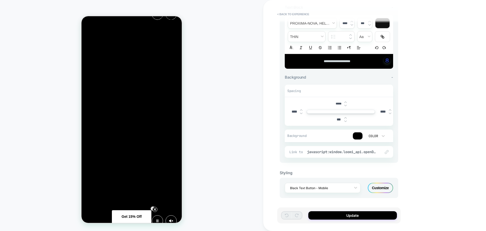
click at [345, 116] on div "***" at bounding box center [341, 119] width 16 height 10
click at [345, 118] on img at bounding box center [345, 118] width 3 height 2
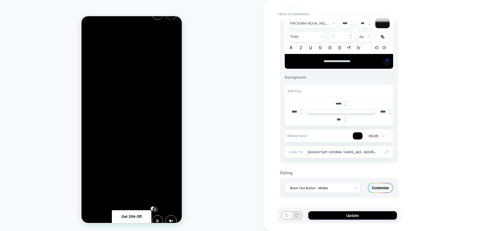
click at [345, 118] on img at bounding box center [345, 118] width 3 height 2
type input "***"
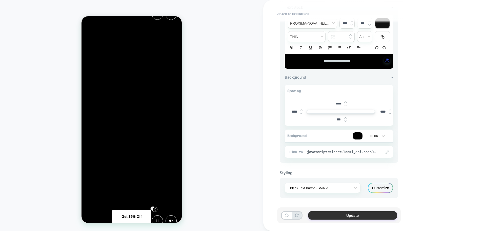
click at [329, 211] on button "Update" at bounding box center [352, 215] width 89 height 8
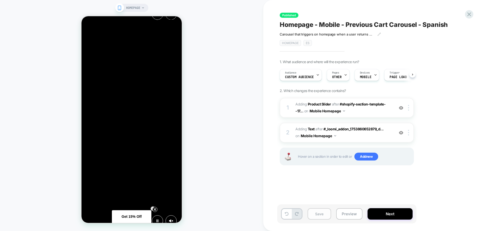
click at [319, 214] on button "Save" at bounding box center [320, 213] width 24 height 11
click at [383, 214] on button "Next" at bounding box center [390, 213] width 45 height 11
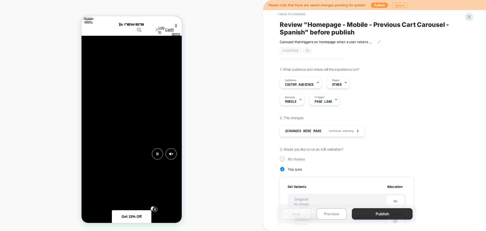
click at [372, 212] on button "Publish" at bounding box center [382, 213] width 61 height 11
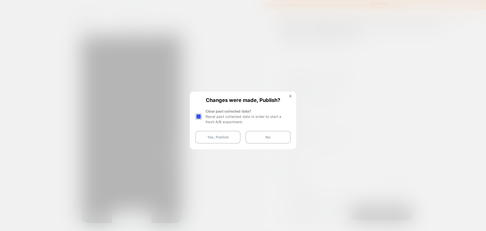
drag, startPoint x: 201, startPoint y: 117, endPoint x: 205, endPoint y: 123, distance: 7.4
click at [201, 117] on div at bounding box center [198, 116] width 6 height 6
click at [209, 135] on button "Yes, Publish" at bounding box center [217, 137] width 45 height 13
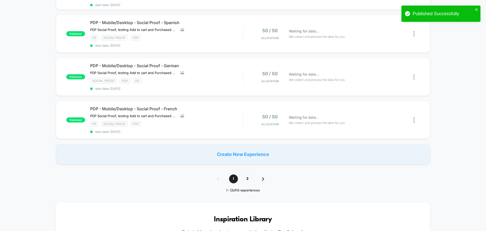
click at [262, 178] on img at bounding box center [263, 179] width 2 height 4
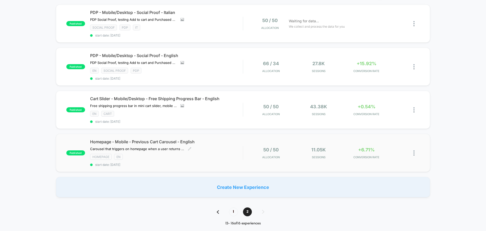
click at [169, 142] on span "Homepage - Mobile - Previous Cart Carousel - English" at bounding box center [166, 141] width 153 height 5
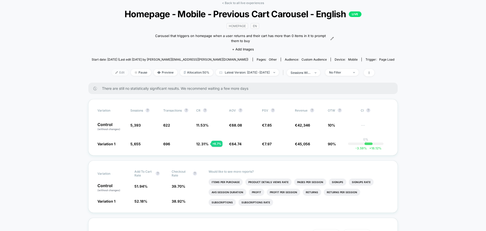
click at [113, 71] on span "Edit" at bounding box center [120, 72] width 17 height 7
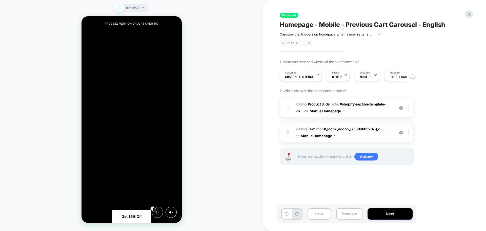
click at [353, 137] on span "#_loomi_addon_1753863758860_dup1753873090 Adding Text AFTER #_loomi_addon_17538…" at bounding box center [343, 133] width 96 height 14
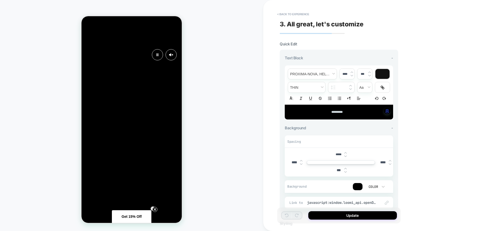
click at [345, 167] on img at bounding box center [345, 168] width 3 height 2
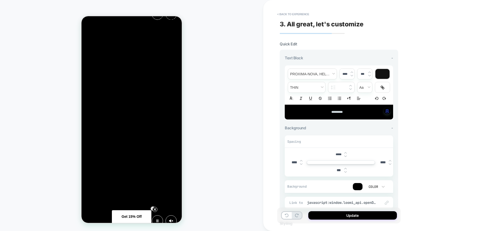
click at [345, 168] on img at bounding box center [345, 168] width 3 height 2
type input "***"
click at [346, 215] on button "Update" at bounding box center [352, 215] width 89 height 8
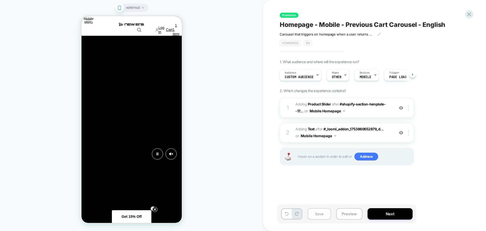
click at [325, 216] on button "Save" at bounding box center [320, 213] width 24 height 11
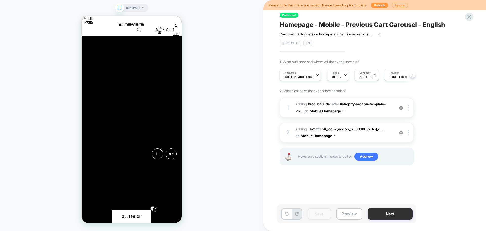
click at [385, 213] on button "Next" at bounding box center [390, 213] width 45 height 11
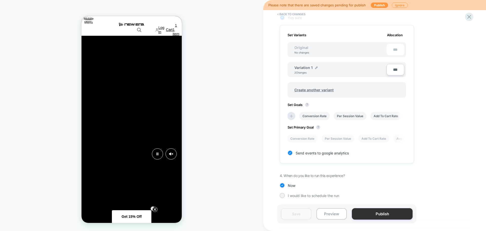
click at [374, 217] on button "Publish" at bounding box center [382, 213] width 61 height 11
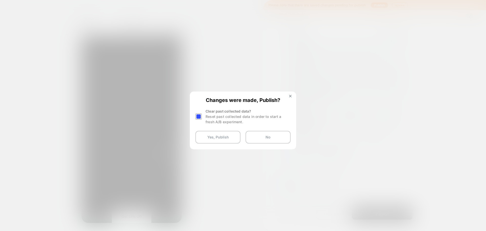
click at [194, 114] on div "Changes were made, Publish? Clear past collected data? Reset past collected dat…" at bounding box center [242, 120] width 105 height 56
click at [200, 116] on div at bounding box center [198, 116] width 6 height 6
click at [220, 135] on button "Yes, Publish" at bounding box center [217, 137] width 45 height 13
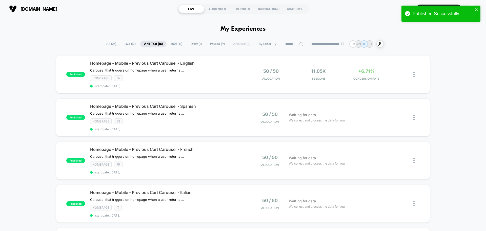
click at [210, 44] on span "Paused ( 9 )" at bounding box center [217, 44] width 22 height 7
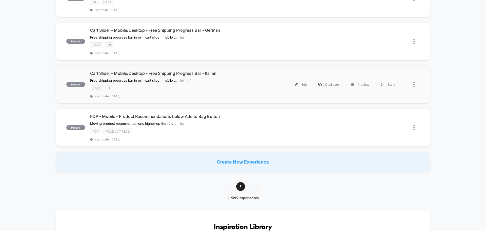
click at [213, 72] on span "Cart Slider - Mobile/Desktop - Free Shipping Progress Bar - Italian" at bounding box center [166, 73] width 153 height 5
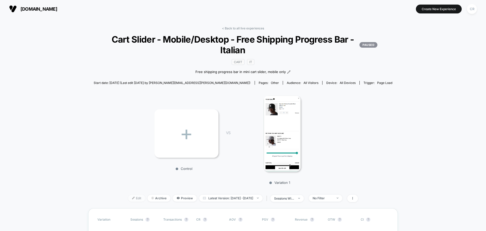
click at [129, 198] on span "Edit" at bounding box center [136, 197] width 17 height 7
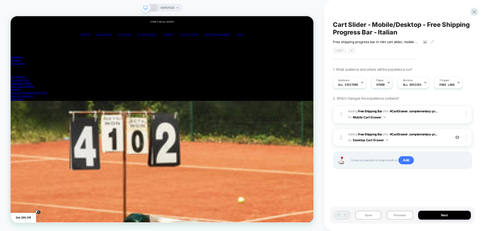
scroll to position [0, 0]
click at [373, 84] on div "Pages OTHER" at bounding box center [380, 82] width 18 height 11
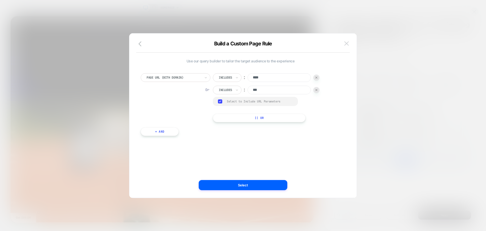
scroll to position [0, 0]
click at [347, 43] on img at bounding box center [346, 43] width 5 height 4
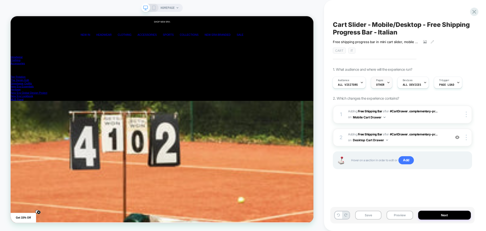
click at [381, 85] on span "OTHER" at bounding box center [380, 85] width 8 height 4
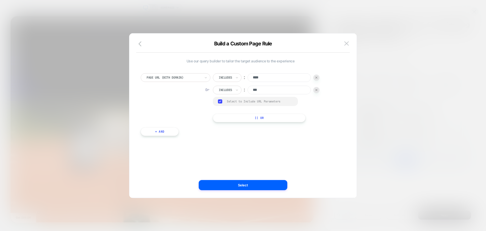
click at [291, 89] on input "***" at bounding box center [279, 90] width 63 height 9
type input "****"
click at [257, 183] on button "Select" at bounding box center [243, 185] width 89 height 10
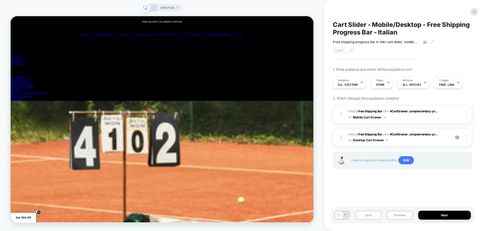
click at [374, 217] on button "Save" at bounding box center [368, 214] width 26 height 9
click at [434, 215] on button "Next" at bounding box center [444, 214] width 53 height 9
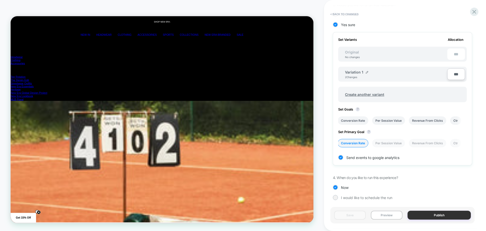
click at [420, 214] on button "Publish" at bounding box center [439, 214] width 63 height 9
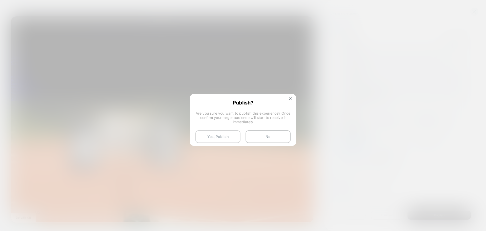
click at [219, 137] on button "Yes, Publish" at bounding box center [217, 136] width 45 height 13
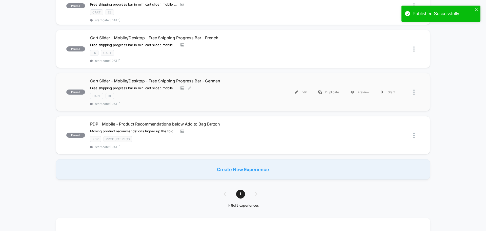
click at [225, 93] on div "CART DE" at bounding box center [166, 96] width 153 height 6
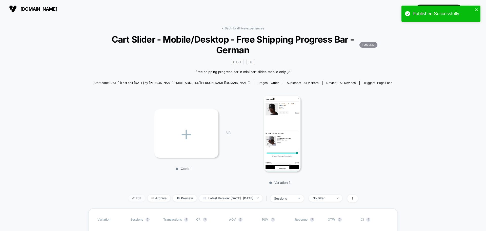
click at [135, 198] on div at bounding box center [135, 198] width 1 height 0
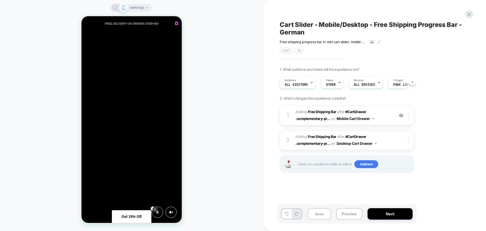
click at [169, 38] on icon at bounding box center [167, 40] width 4 height 4
click at [399, 116] on img at bounding box center [401, 115] width 4 height 4
click at [400, 115] on img at bounding box center [401, 115] width 4 height 4
click at [336, 82] on div "Pages OTHER" at bounding box center [331, 82] width 20 height 11
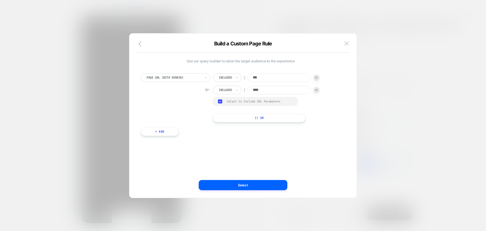
click at [433, 73] on div at bounding box center [243, 115] width 486 height 231
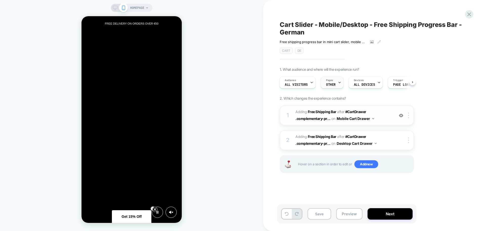
click at [334, 86] on div "Pages OTHER" at bounding box center [331, 82] width 20 height 11
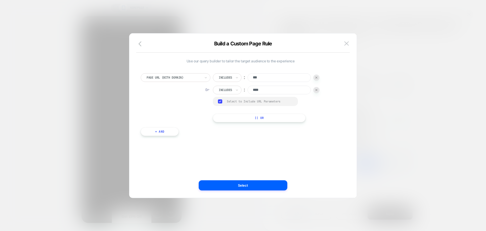
click at [278, 77] on input "***" at bounding box center [279, 77] width 63 height 9
type input "****"
click at [256, 184] on button "Select" at bounding box center [243, 185] width 89 height 10
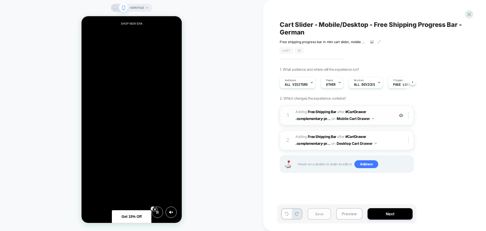
click at [319, 213] on button "Save" at bounding box center [320, 213] width 24 height 11
click at [376, 213] on button "Next" at bounding box center [390, 213] width 45 height 11
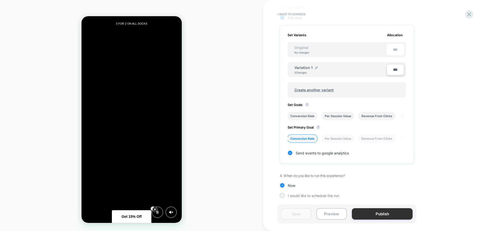
click at [377, 211] on button "Publish" at bounding box center [382, 213] width 61 height 11
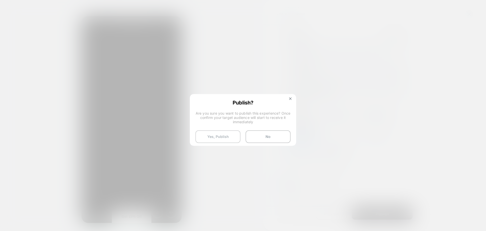
click at [230, 138] on button "Yes, Publish" at bounding box center [217, 136] width 45 height 13
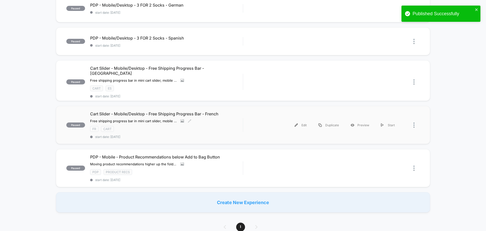
click at [141, 111] on span "Cart Slider - Mobile/Desktop - Free Shipping Progress Bar - French" at bounding box center [166, 113] width 153 height 5
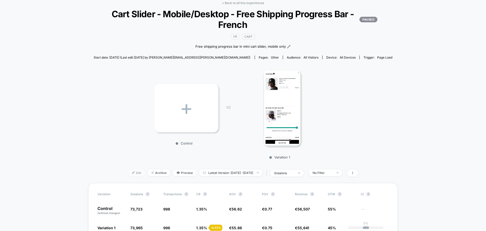
click at [128, 173] on span "Edit" at bounding box center [136, 172] width 17 height 7
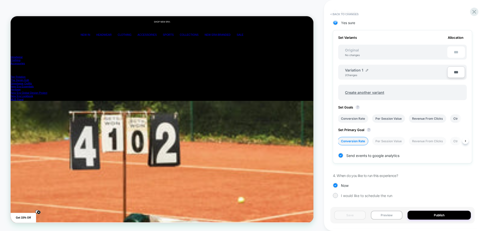
scroll to position [0, 404]
click at [426, 212] on button "Publish" at bounding box center [439, 214] width 63 height 9
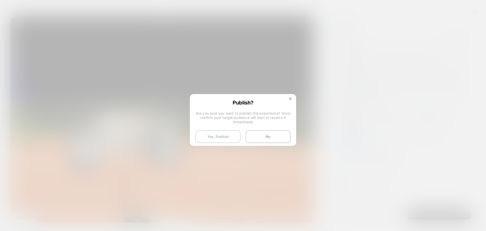
click at [209, 135] on button "Yes, Publish" at bounding box center [217, 136] width 45 height 13
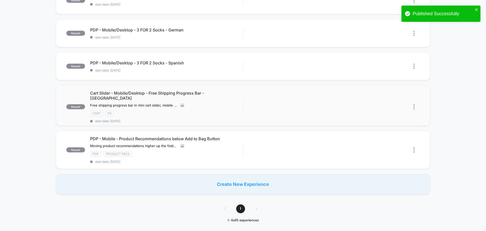
scroll to position [101, 0]
click at [142, 92] on span "Cart Slider - Mobile/Desktop - Free Shipping Progress Bar - [GEOGRAPHIC_DATA]" at bounding box center [166, 96] width 153 height 10
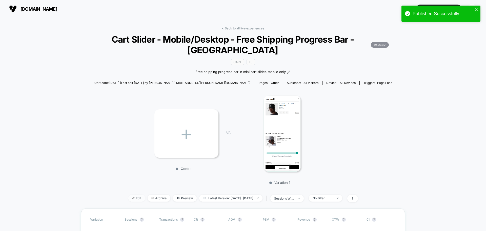
click at [131, 196] on span "Edit" at bounding box center [136, 197] width 17 height 7
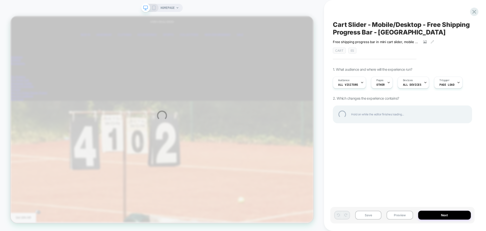
click at [383, 84] on div "HOMEPAGE Cart Slider - Mobile/Desktop - Free Shipping Progress Bar - Spain Free…" at bounding box center [243, 115] width 486 height 231
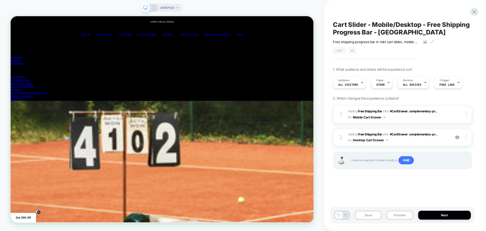
click at [383, 86] on div "Pages OTHER" at bounding box center [380, 82] width 18 height 11
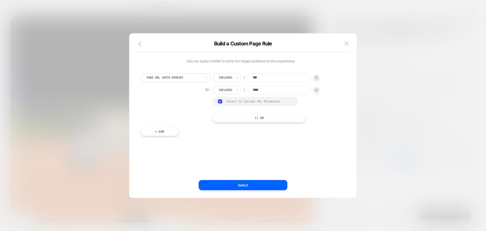
click at [292, 75] on input "***" at bounding box center [279, 77] width 63 height 9
type input "****"
drag, startPoint x: 248, startPoint y: 182, endPoint x: 317, endPoint y: 218, distance: 77.3
click at [248, 182] on button "Select" at bounding box center [243, 185] width 89 height 10
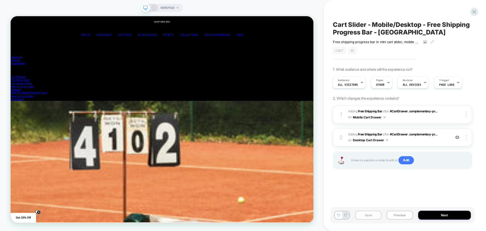
click at [375, 218] on button "Save" at bounding box center [368, 214] width 26 height 9
click at [439, 216] on button "Next" at bounding box center [444, 214] width 53 height 9
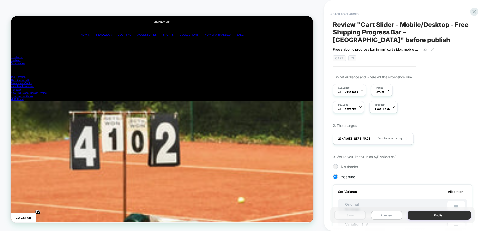
click at [424, 213] on button "Publish" at bounding box center [439, 214] width 63 height 9
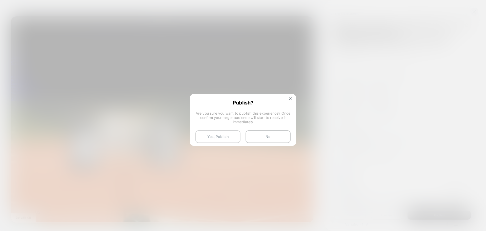
click at [207, 137] on button "Yes, Publish" at bounding box center [217, 136] width 45 height 13
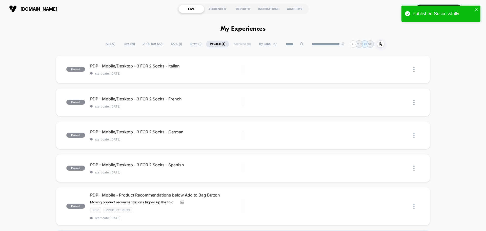
click at [149, 46] on span "A/B Test ( 20 )" at bounding box center [153, 44] width 27 height 7
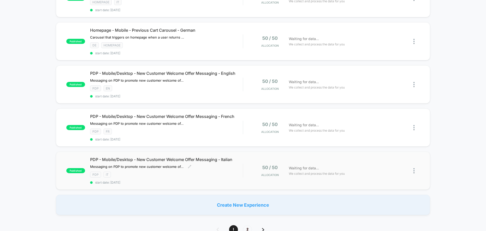
click at [144, 157] on span "PDP - Mobile/Desktop - New Customer Welcome Offer Messaging - Italian" at bounding box center [166, 159] width 153 height 5
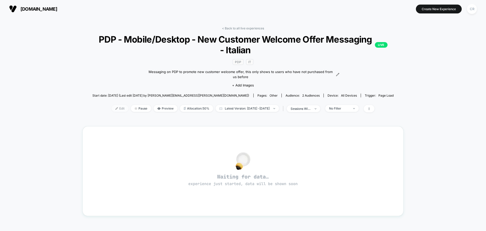
click at [112, 109] on span "Edit" at bounding box center [120, 108] width 17 height 7
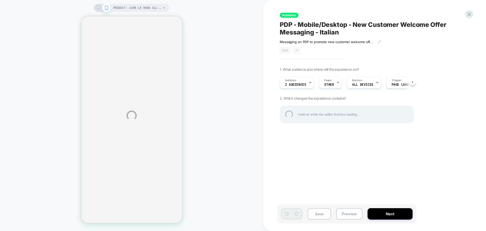
click at [379, 212] on div "PRODUCT: 24HR Le Mans All Over Print Black 9FORTY Adjustable Cap [60754595] PRO…" at bounding box center [243, 115] width 486 height 231
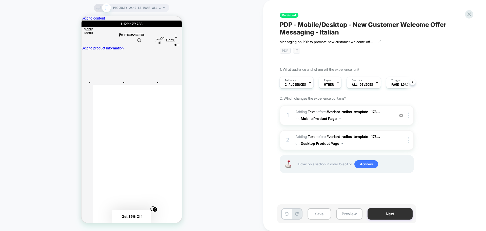
scroll to position [0, 2]
click at [377, 213] on button "Next" at bounding box center [390, 213] width 45 height 11
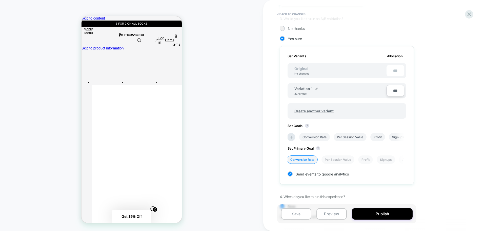
scroll to position [151, 0]
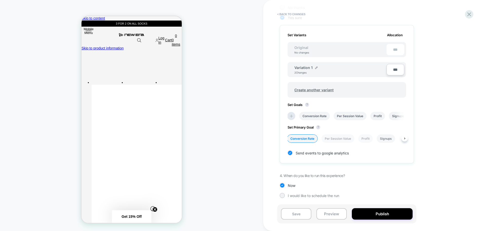
click at [388, 137] on li "Signups" at bounding box center [386, 138] width 18 height 8
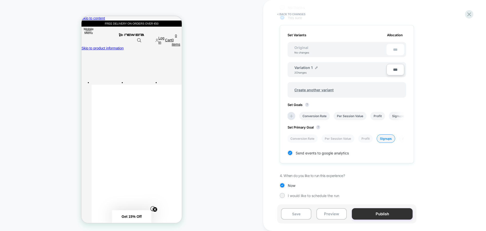
click at [369, 212] on button "Publish" at bounding box center [382, 213] width 61 height 11
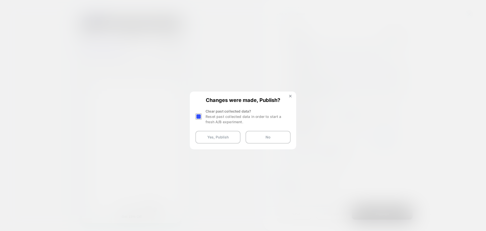
click at [200, 115] on div at bounding box center [198, 116] width 6 height 6
click at [210, 137] on button "Yes, Publish" at bounding box center [217, 137] width 45 height 13
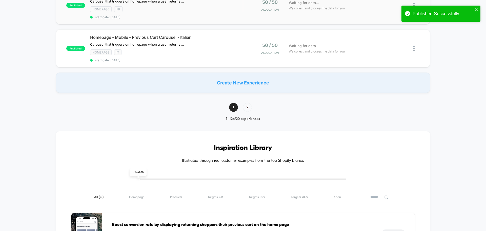
scroll to position [506, 0]
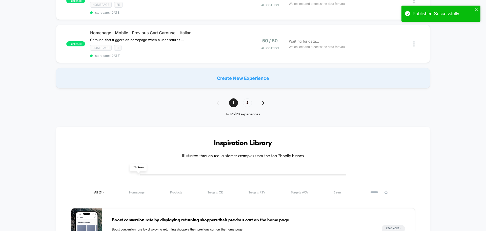
click at [263, 101] on img at bounding box center [263, 103] width 2 height 4
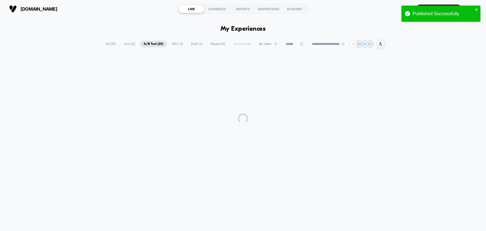
scroll to position [0, 0]
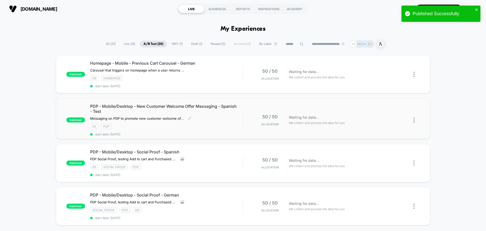
click at [178, 105] on span "PDP - Mobile/Desktop - New Customer Welcome Offer Messaging - Spanish - Test" at bounding box center [166, 109] width 153 height 10
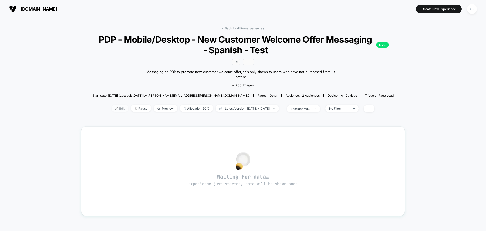
click at [115, 108] on span "Edit" at bounding box center [120, 108] width 17 height 7
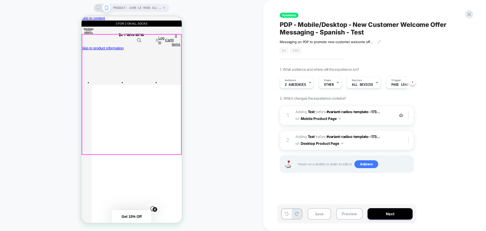
scroll to position [51, 0]
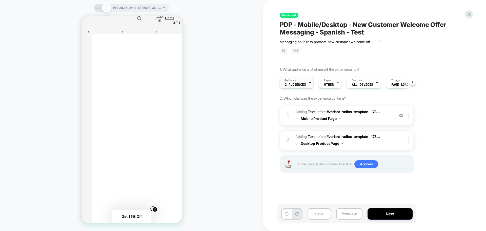
click at [309, 86] on div at bounding box center [309, 82] width 3 height 11
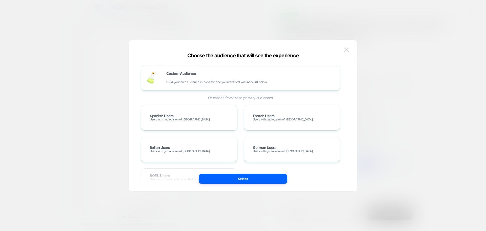
click at [455, 94] on div at bounding box center [243, 115] width 486 height 231
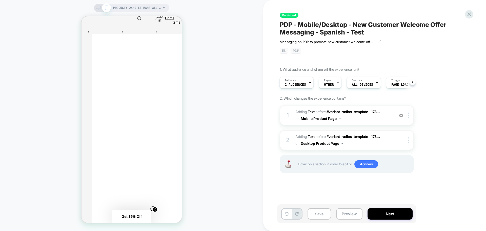
click at [348, 47] on div "Messaging on PDP to promote new customer welcome offer, this only shows to user…" at bounding box center [335, 44] width 111 height 17
click at [376, 213] on button "Next" at bounding box center [390, 213] width 45 height 11
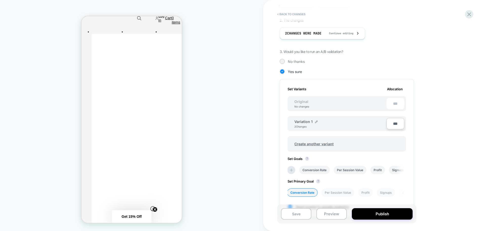
scroll to position [127, 0]
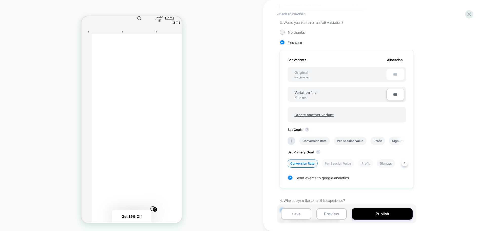
click at [388, 163] on li "Signups" at bounding box center [386, 163] width 18 height 8
click at [364, 214] on button "Publish" at bounding box center [382, 213] width 61 height 11
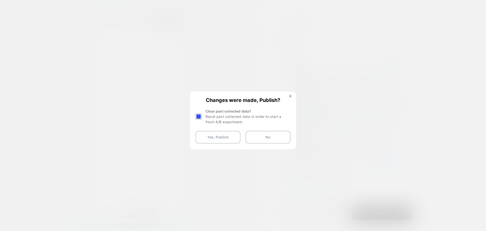
click at [200, 114] on div at bounding box center [198, 116] width 6 height 6
click at [215, 139] on button "Yes, Publish" at bounding box center [217, 137] width 45 height 13
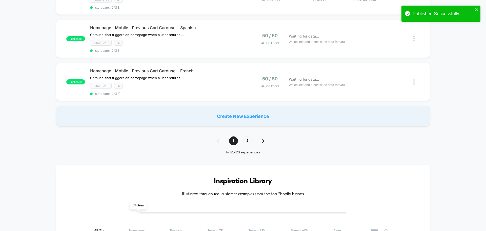
scroll to position [506, 0]
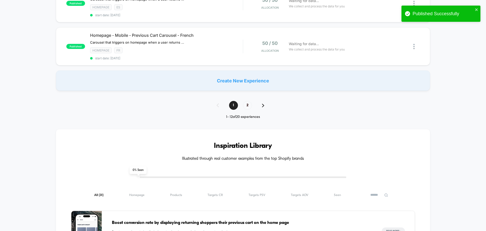
click at [265, 101] on div "1 2" at bounding box center [243, 105] width 63 height 9
click at [263, 104] on img at bounding box center [263, 106] width 2 height 4
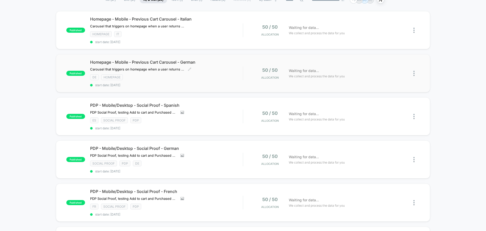
scroll to position [0, 0]
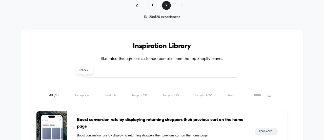
scroll to position [395, 0]
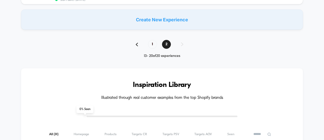
click at [138, 43] on img at bounding box center [137, 45] width 2 height 4
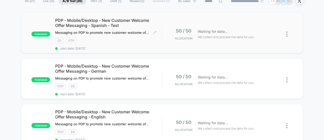
scroll to position [0, 0]
